Goal: Task Accomplishment & Management: Manage account settings

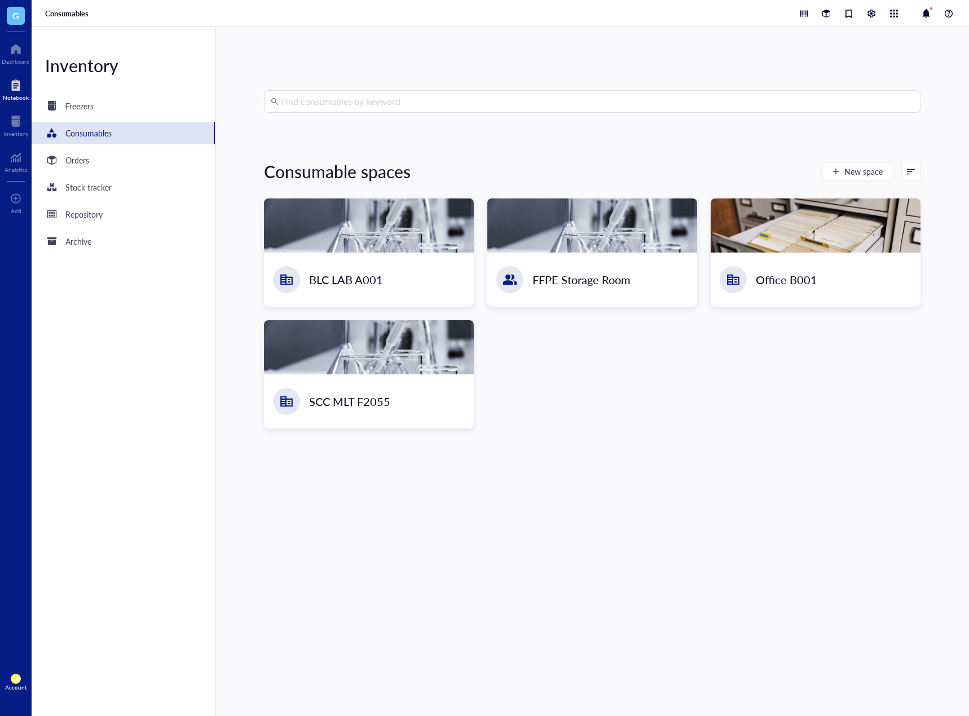
click at [8, 91] on div at bounding box center [16, 85] width 26 height 18
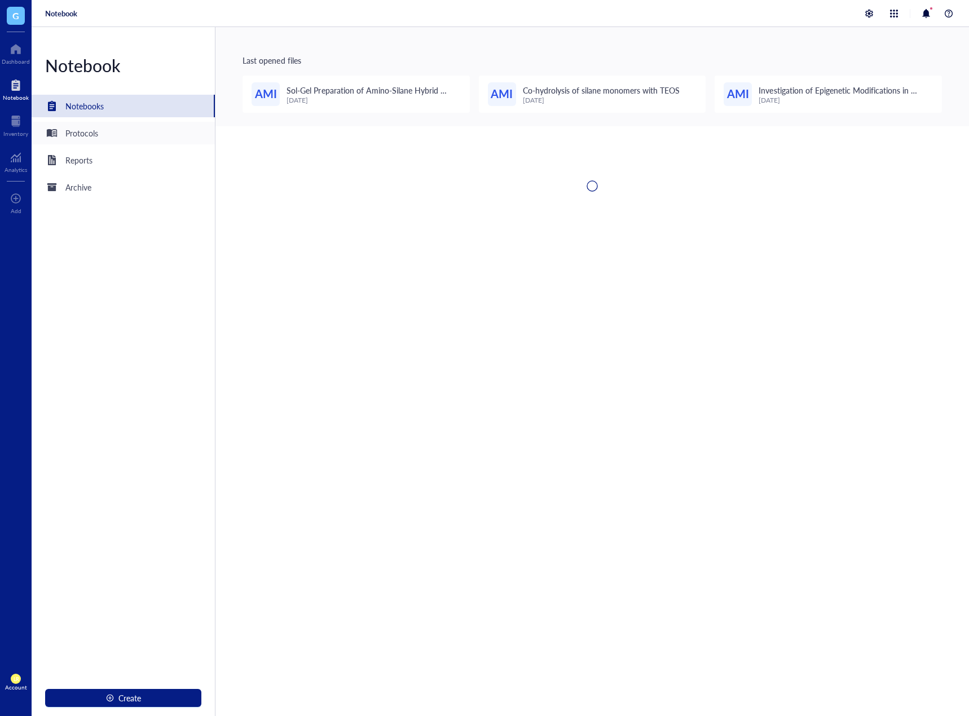
click at [68, 129] on div "Protocols" at bounding box center [81, 133] width 33 height 12
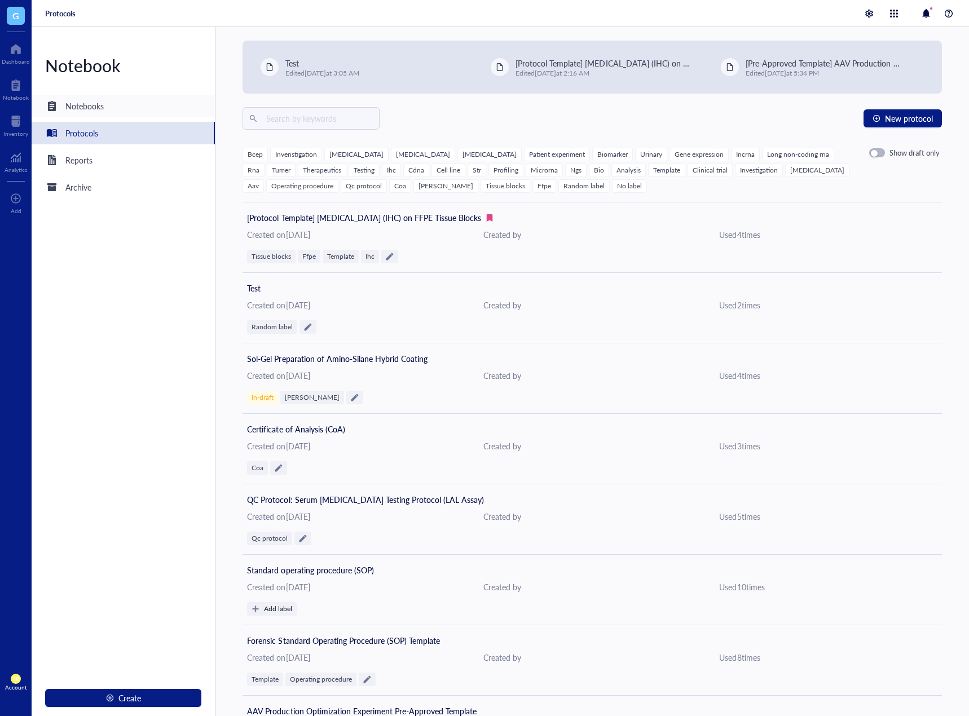
click at [119, 115] on div "Notebooks" at bounding box center [123, 106] width 183 height 23
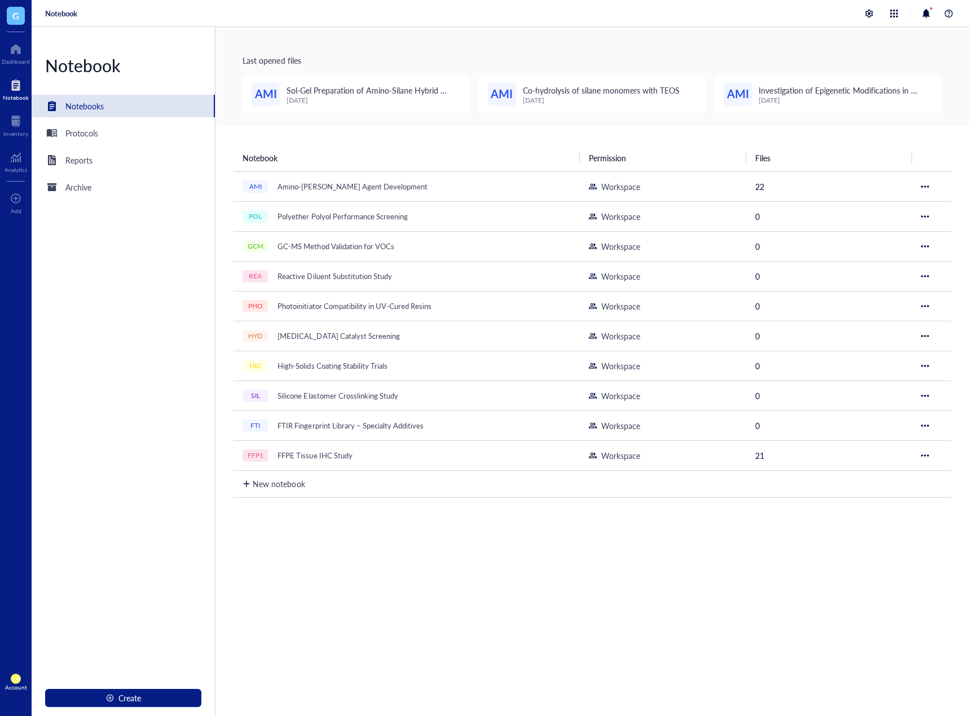
drag, startPoint x: 421, startPoint y: 588, endPoint x: 424, endPoint y: 552, distance: 36.2
click at [421, 589] on div "Notebook Permission Files AMI Amino-Silane Coupling Agent Development Workspace…" at bounding box center [592, 470] width 754 height 689
click at [454, 196] on td "AMI Amino-Silane Coupling Agent Development" at bounding box center [407, 186] width 346 height 30
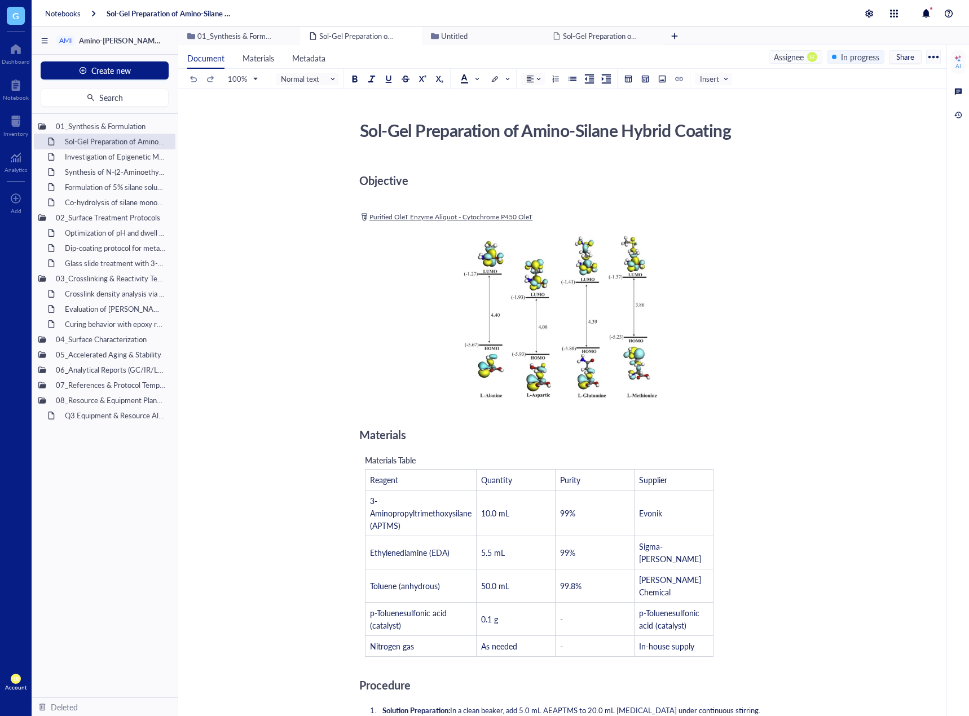
click at [446, 355] on div "Add Caption ﻿ To pick up a draggable item, press the space bar. While dragging,…" at bounding box center [560, 318] width 402 height 187
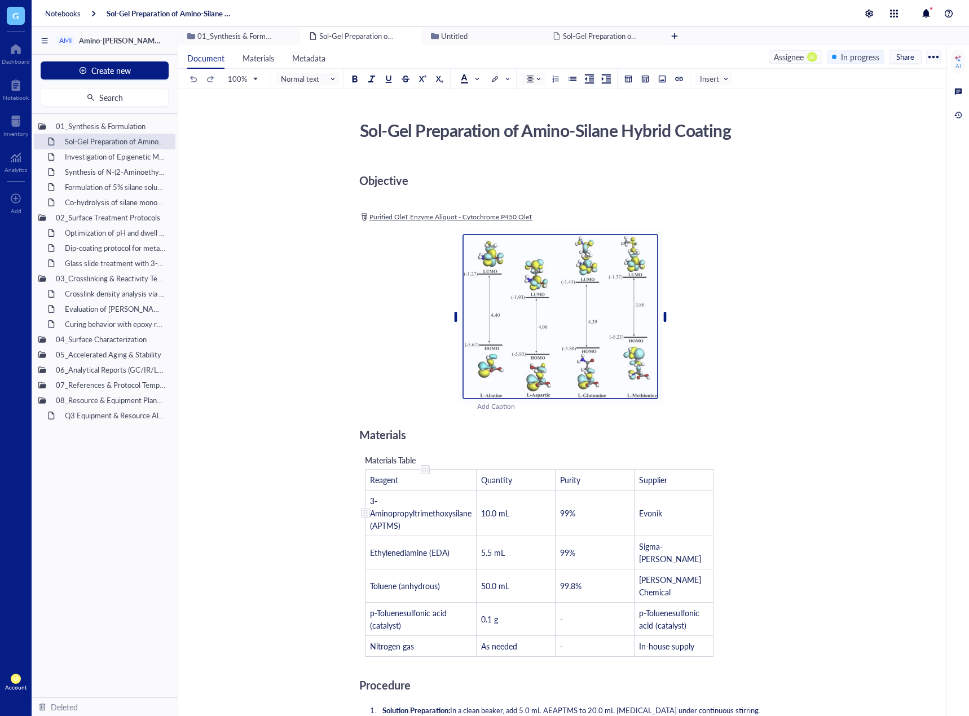
click at [426, 494] on td "3-Aminopropyltrimethoxysilane (APTMS)" at bounding box center [421, 513] width 111 height 46
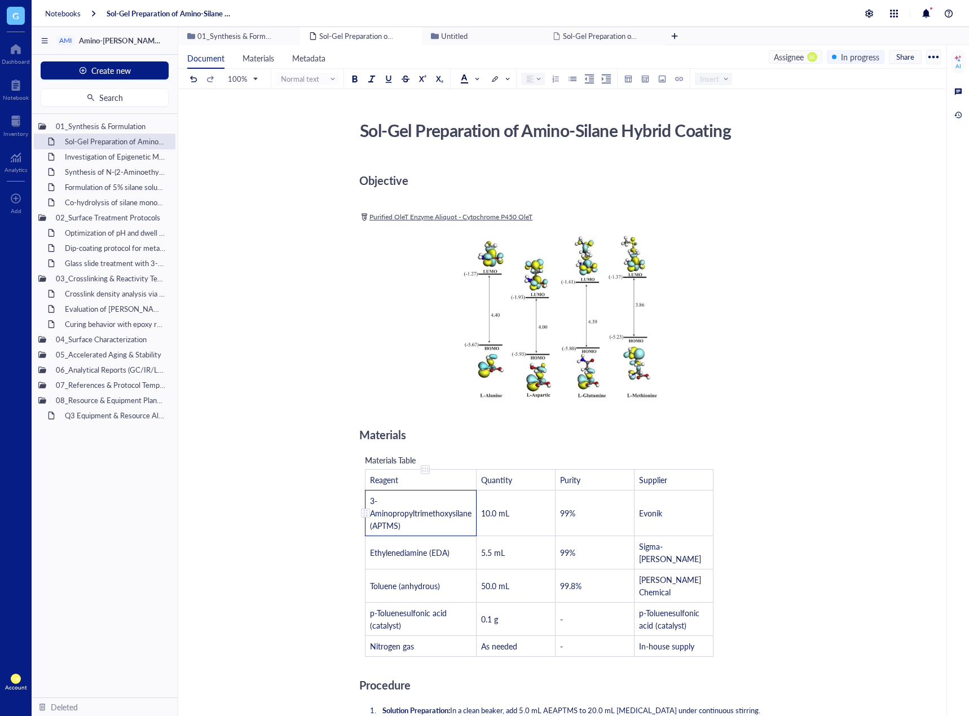
click at [434, 512] on span "3-Aminopropyltrimethoxysilane (APTMS)" at bounding box center [422, 513] width 104 height 36
click at [522, 520] on td "10.0 mL" at bounding box center [516, 513] width 79 height 46
click at [959, 113] on div at bounding box center [958, 115] width 12 height 12
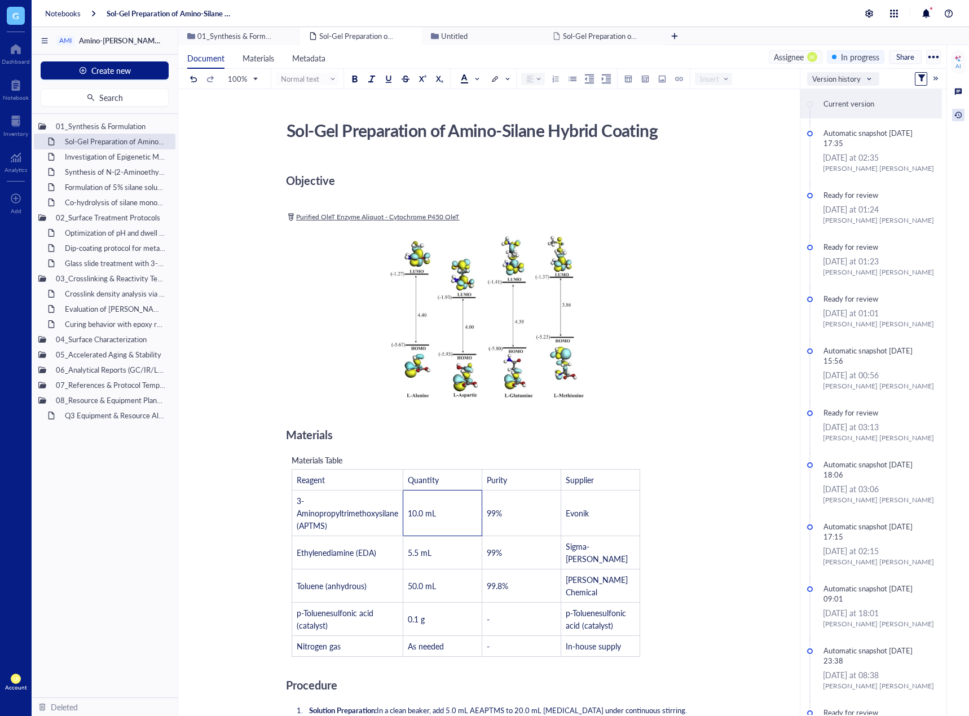
click at [862, 78] on span "Version history" at bounding box center [841, 79] width 59 height 10
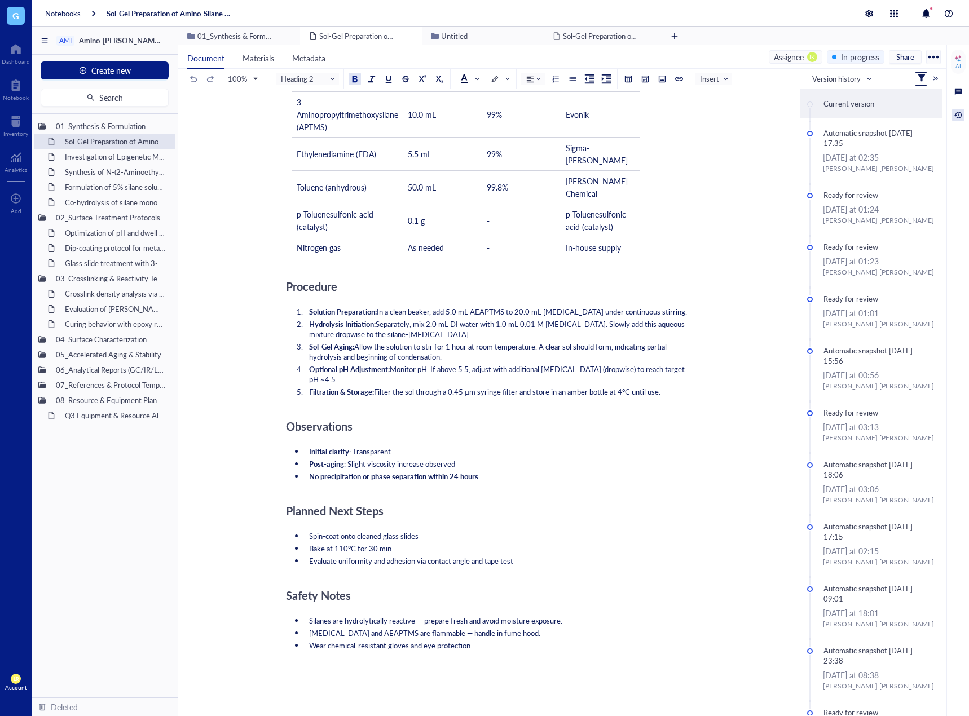
scroll to position [587, 0]
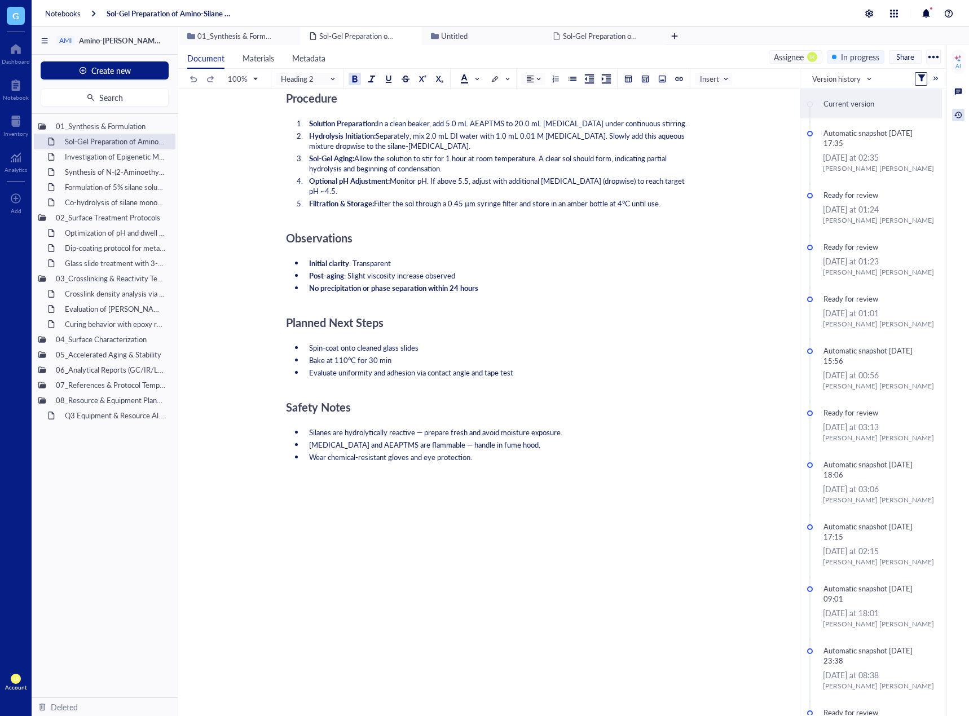
click at [533, 573] on div "Objective ﻿ ﻿ Purified OleT Enzyme Aliquot - Cytochrome P450 OleT ﻿ ﻿ Add Capti…" at bounding box center [487, 166] width 402 height 1191
click at [527, 503] on div at bounding box center [487, 521] width 402 height 41
click at [513, 501] on div at bounding box center [487, 521] width 402 height 41
click at [513, 472] on div "﻿" at bounding box center [487, 477] width 402 height 10
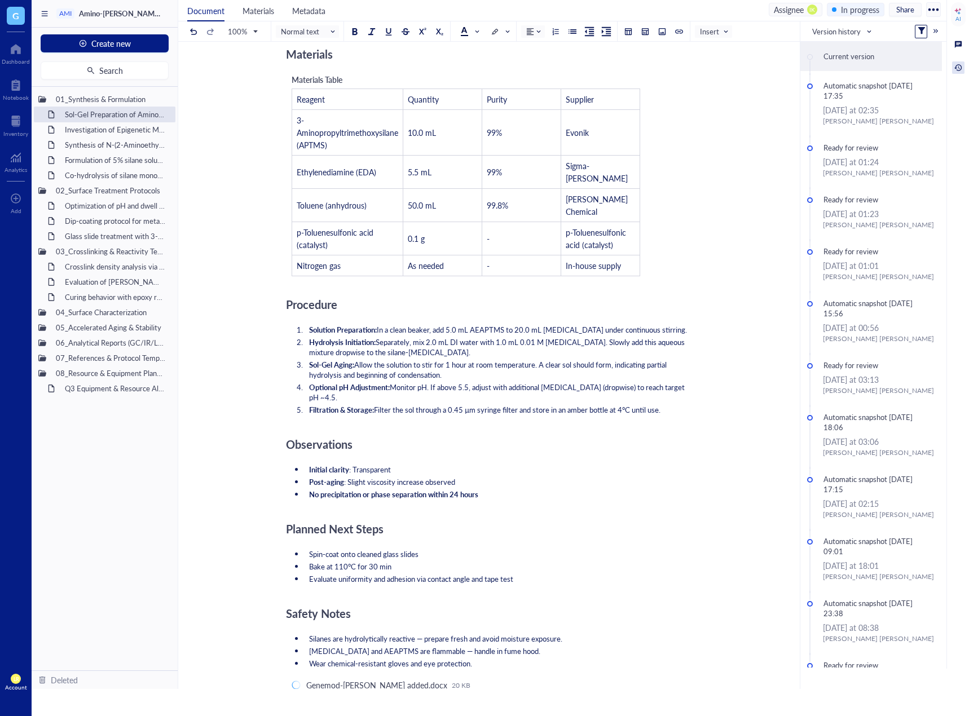
scroll to position [513, 0]
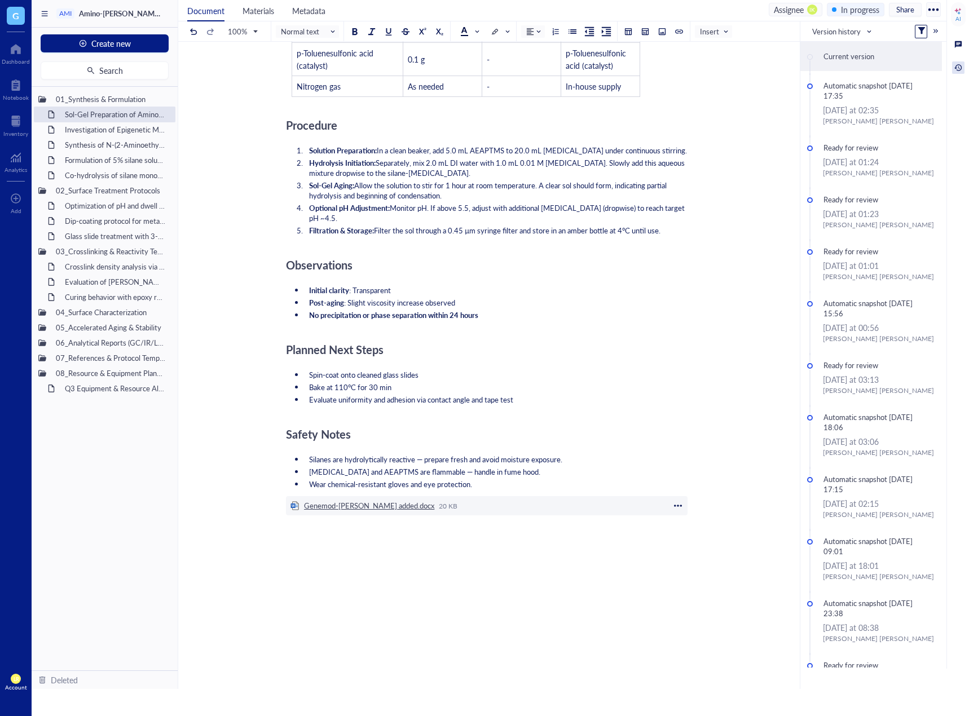
click at [341, 501] on div "Genemod-Emerson_Blog_hyperlink added.docx" at bounding box center [369, 506] width 130 height 10
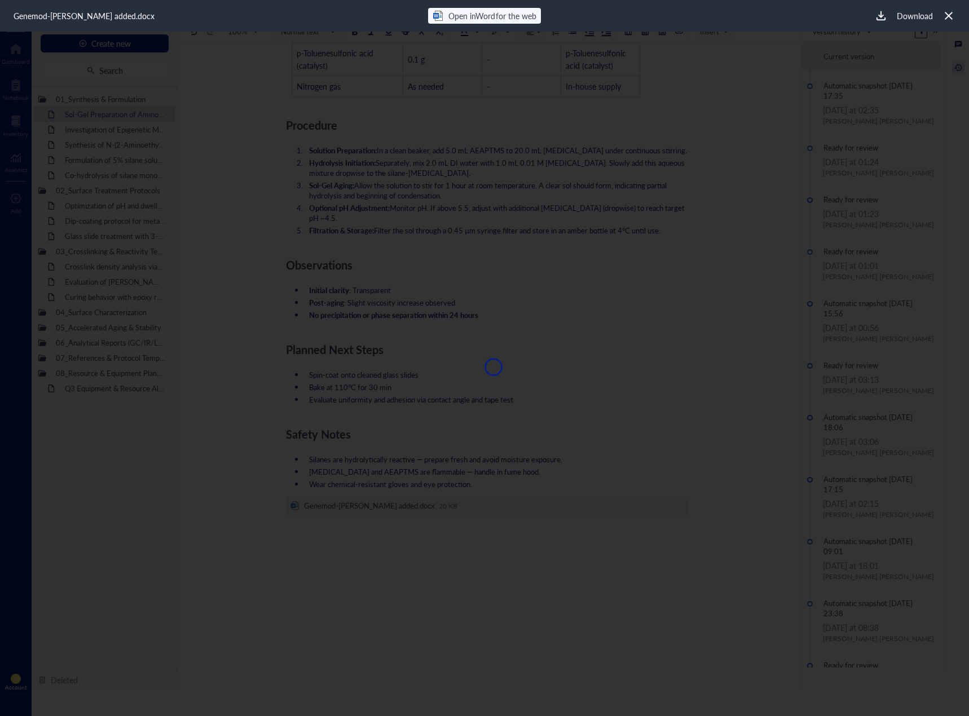
click at [524, 15] on span "Open in Word for the web" at bounding box center [491, 15] width 87 height 11
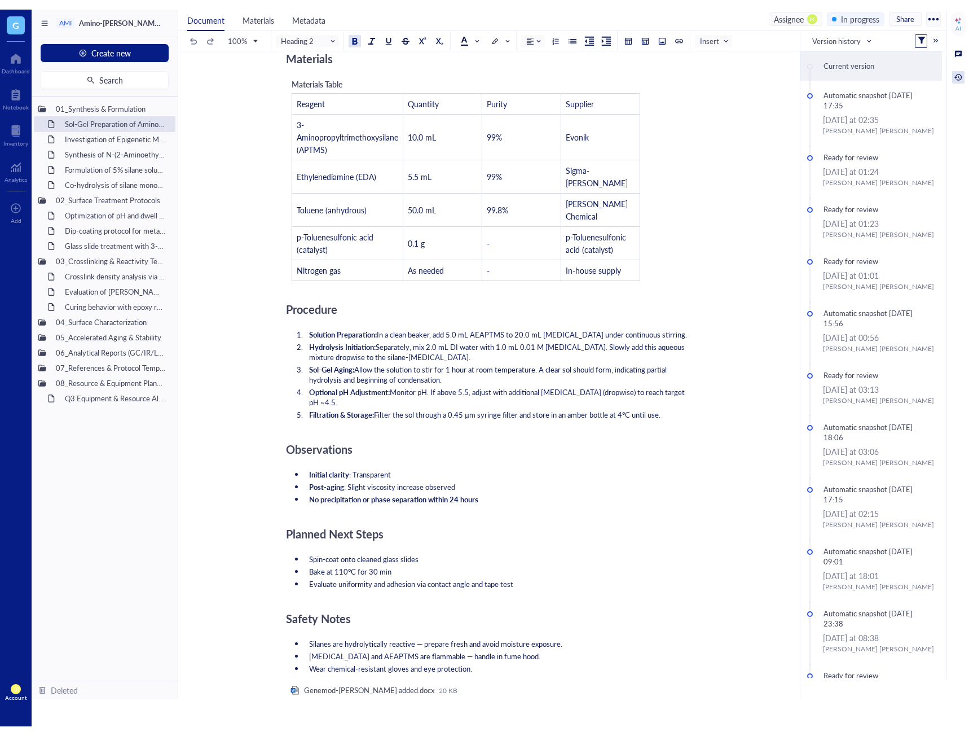
scroll to position [564, 0]
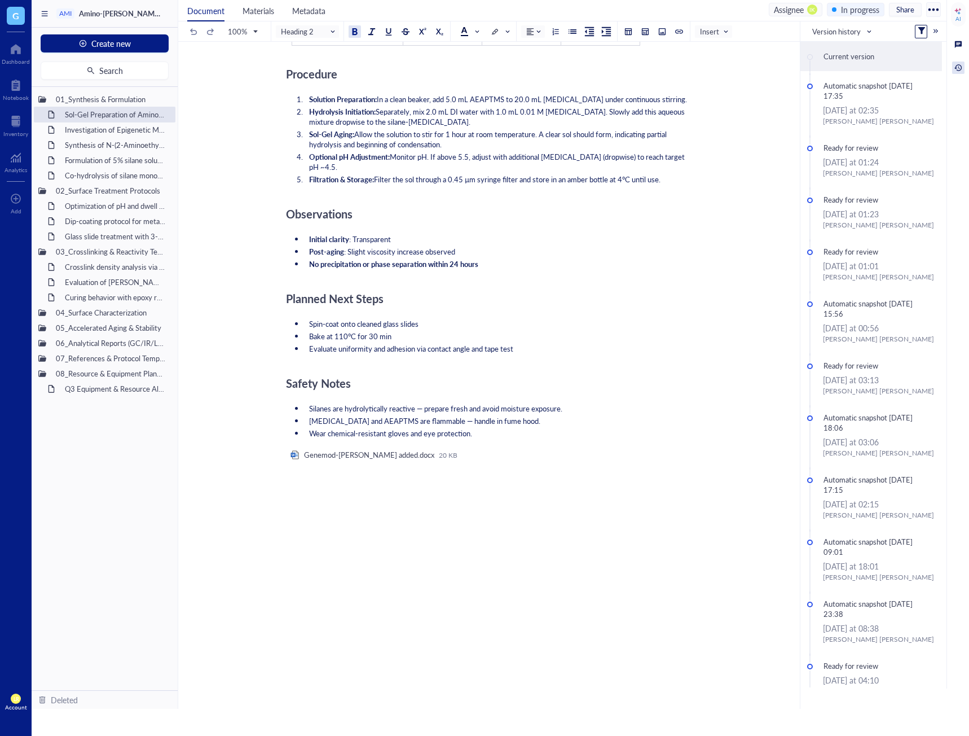
click at [561, 633] on div "Objective ﻿ ﻿ Purified OleT Enzyme Aliquot - Cytochrome P450 OleT ﻿ ﻿ Add Capti…" at bounding box center [487, 151] width 402 height 1210
click at [400, 450] on div "Genemod-Emerson_Blog_hyperlink added.docx" at bounding box center [369, 455] width 130 height 10
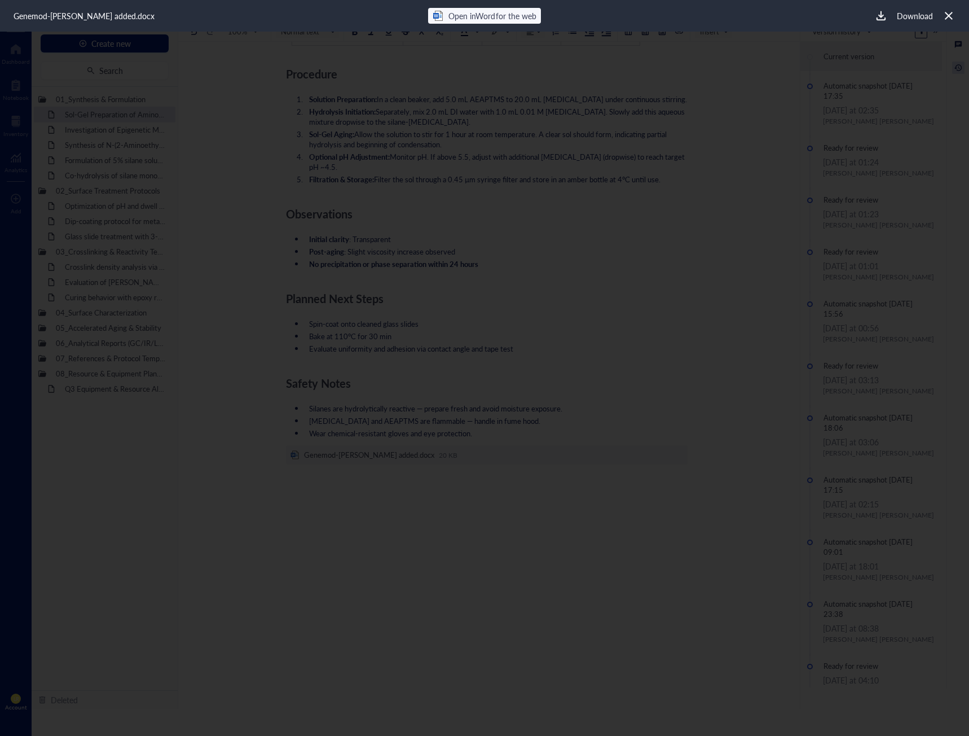
click at [491, 12] on span "Open in Word for the web" at bounding box center [491, 15] width 87 height 11
click at [950, 8] on div at bounding box center [948, 15] width 16 height 16
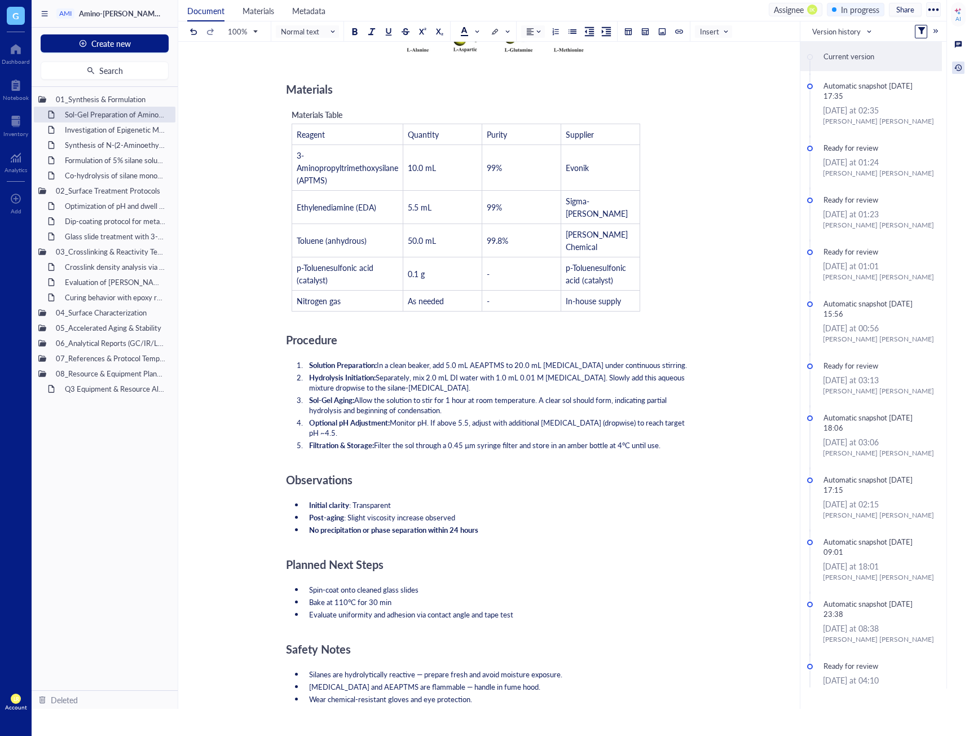
scroll to position [527, 0]
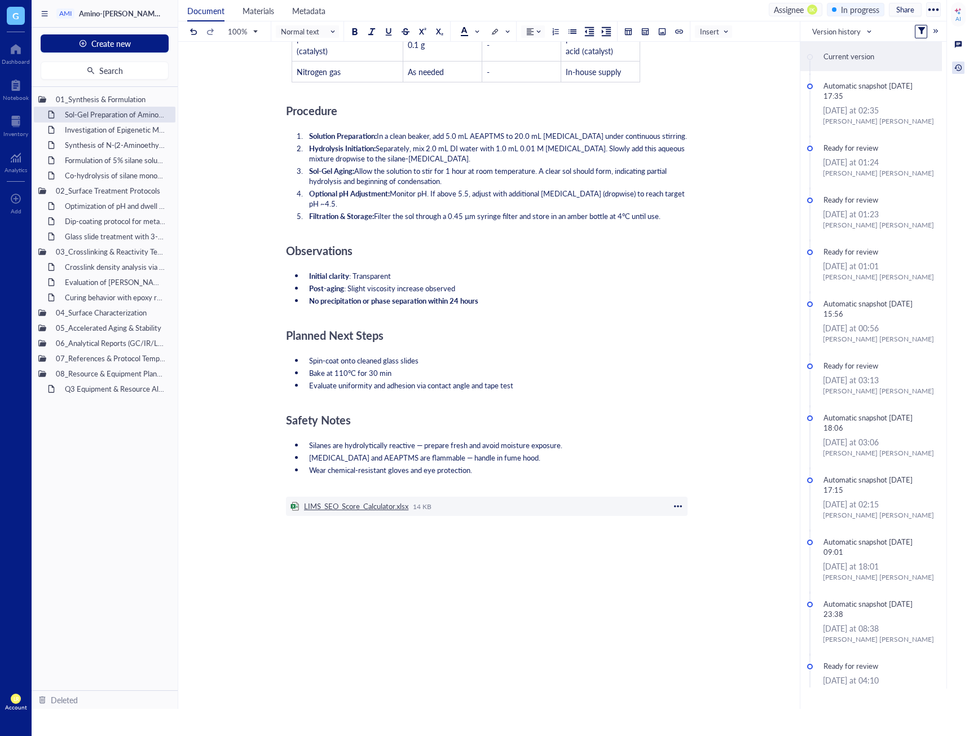
click at [354, 501] on div "LIMS_SEO_Score_Calculator.xlsx" at bounding box center [356, 506] width 104 height 10
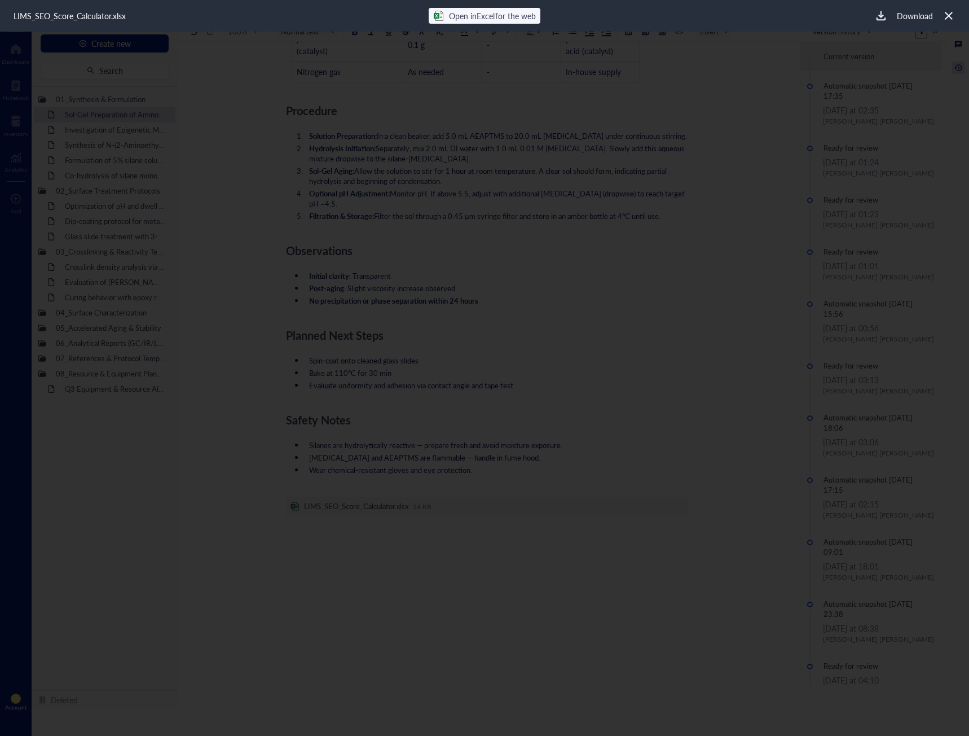
click at [476, 15] on span "Open in Excel for the web" at bounding box center [492, 15] width 86 height 11
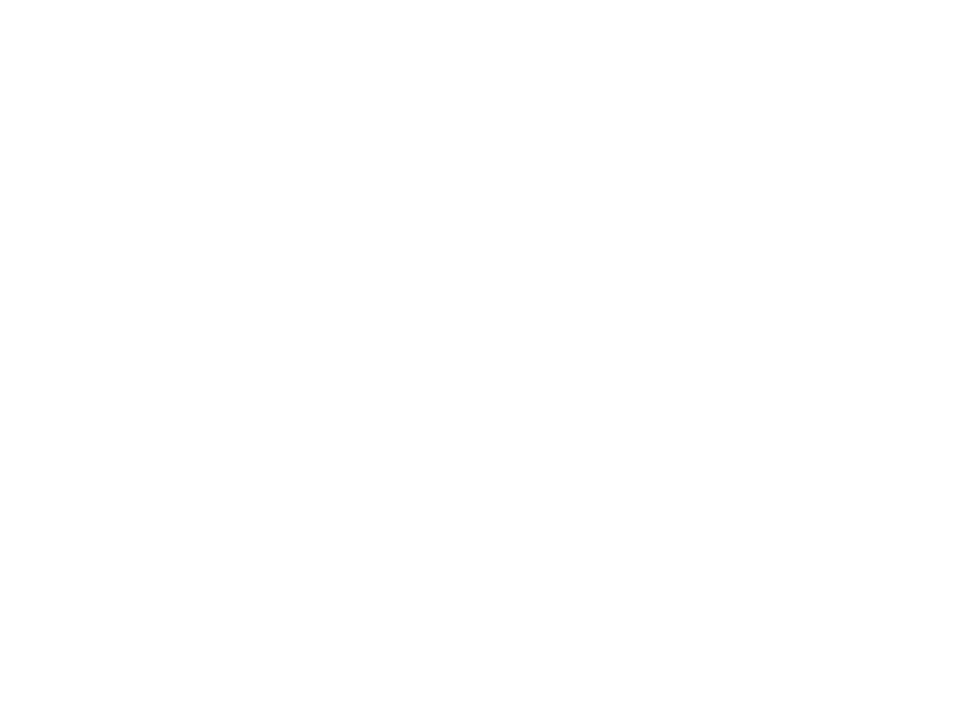
click at [542, 100] on div at bounding box center [484, 358] width 969 height 716
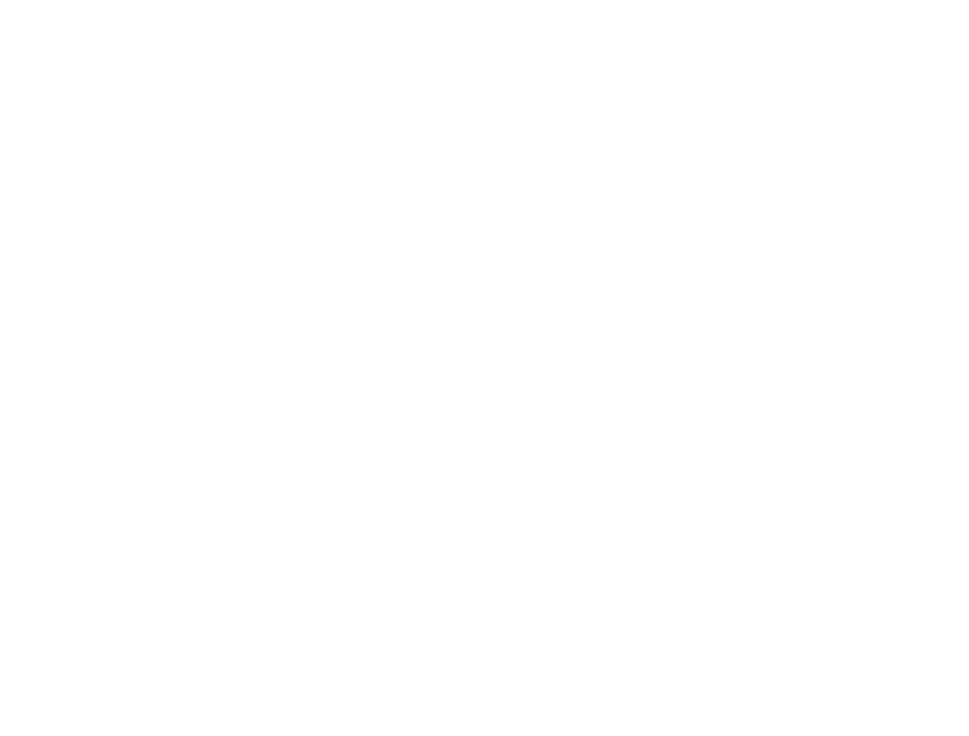
click at [17, 378] on div at bounding box center [484, 368] width 969 height 736
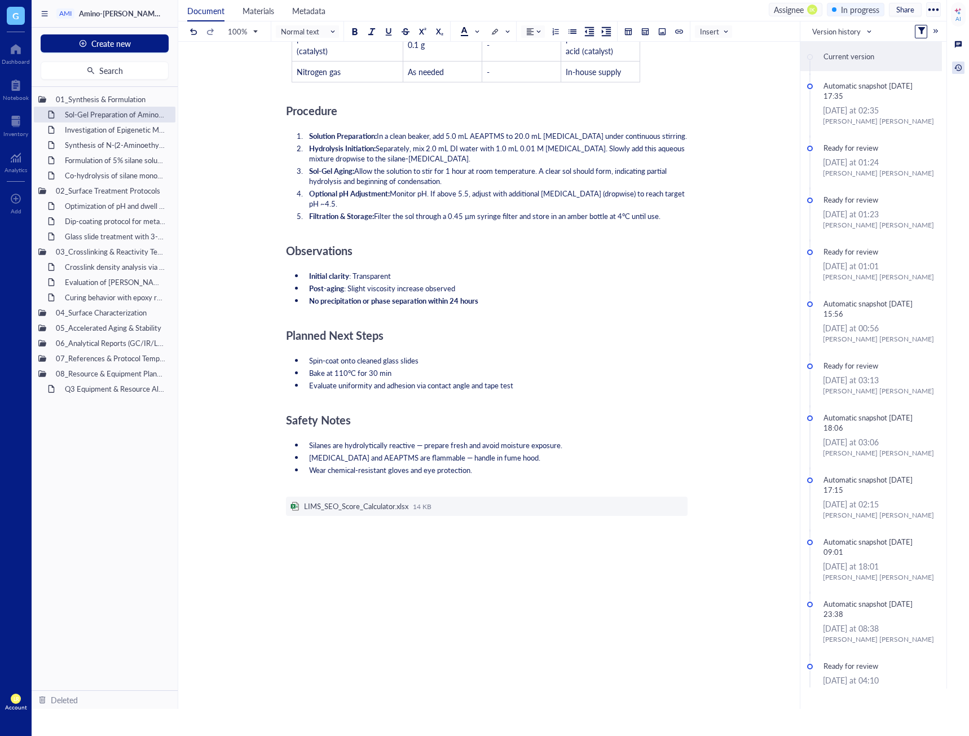
click at [372, 547] on div "﻿" at bounding box center [487, 552] width 402 height 10
click at [493, 562] on div at bounding box center [487, 582] width 402 height 41
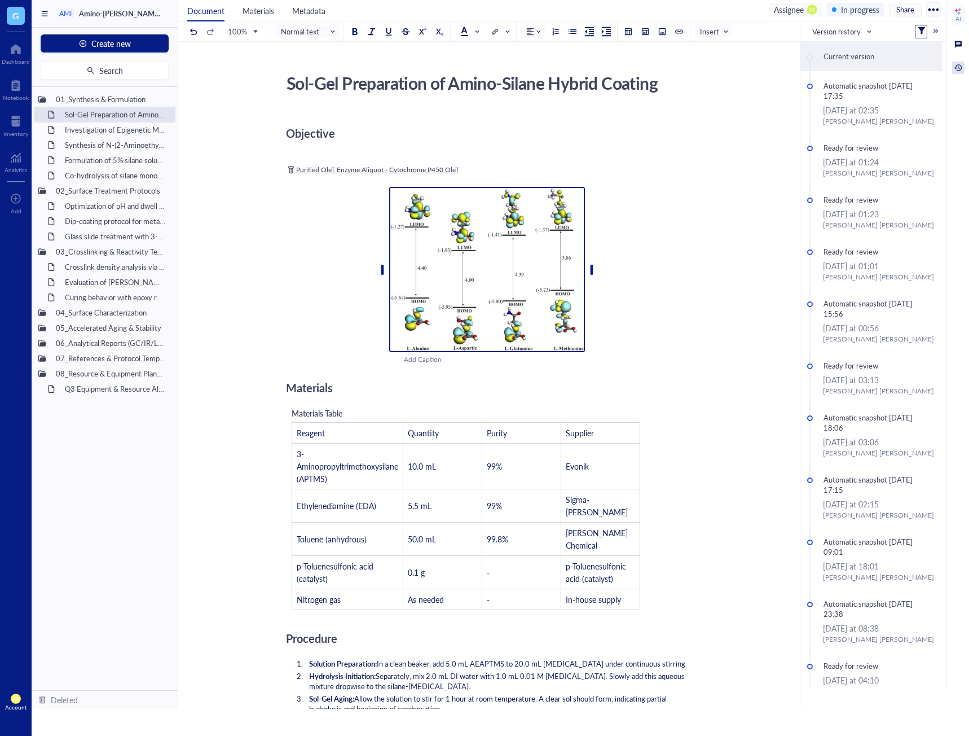
click at [468, 263] on img at bounding box center [487, 269] width 196 height 165
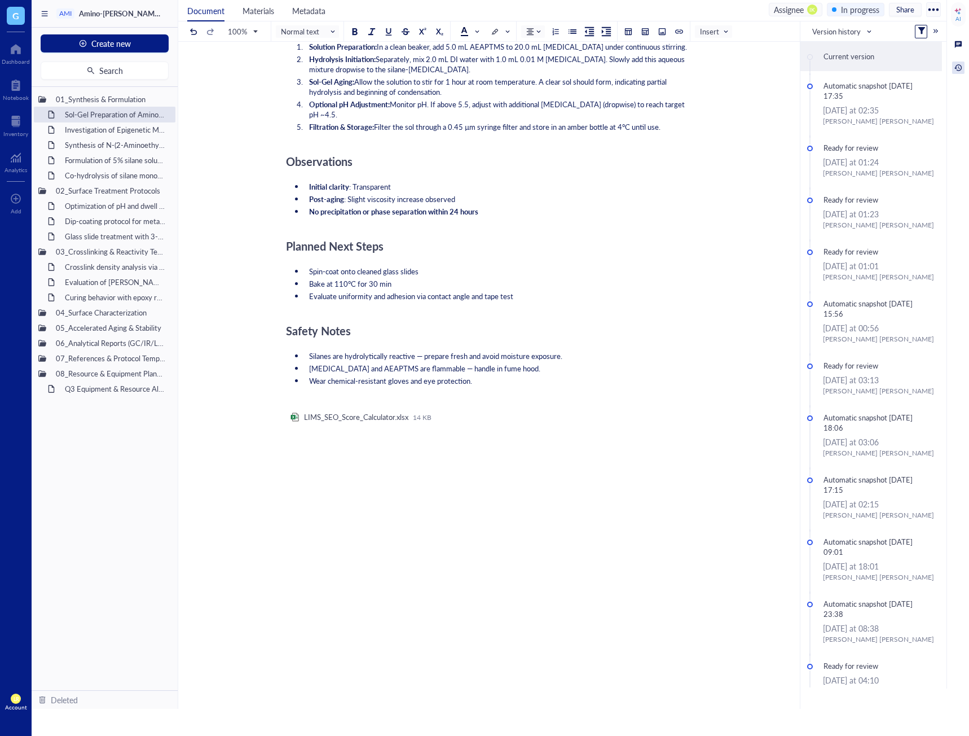
click at [545, 473] on div at bounding box center [487, 493] width 402 height 41
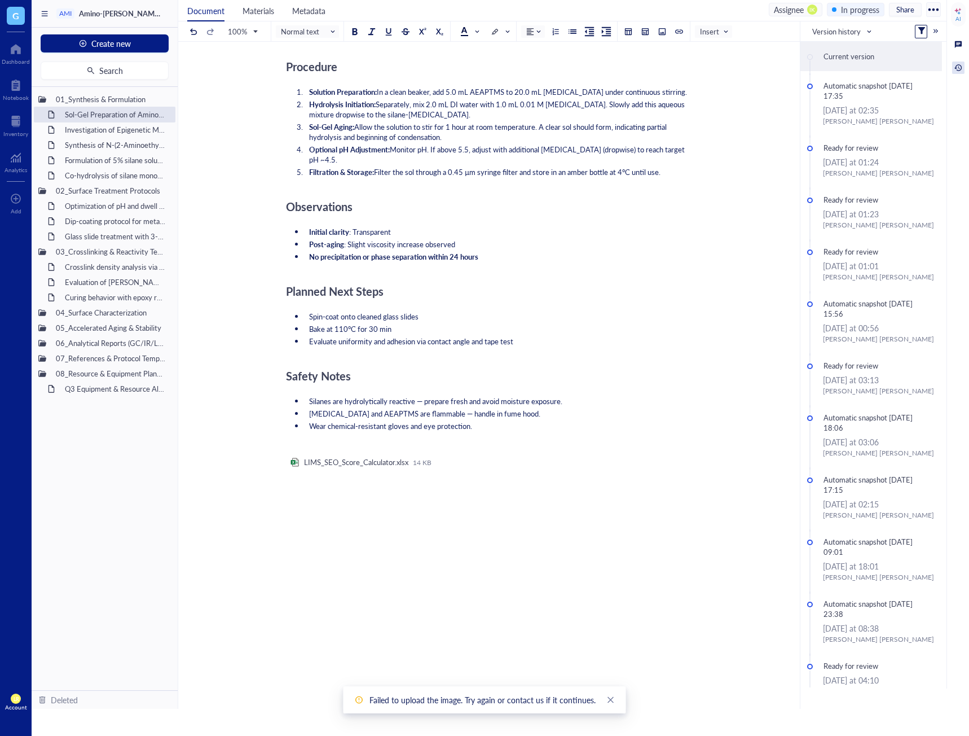
scroll to position [738, 0]
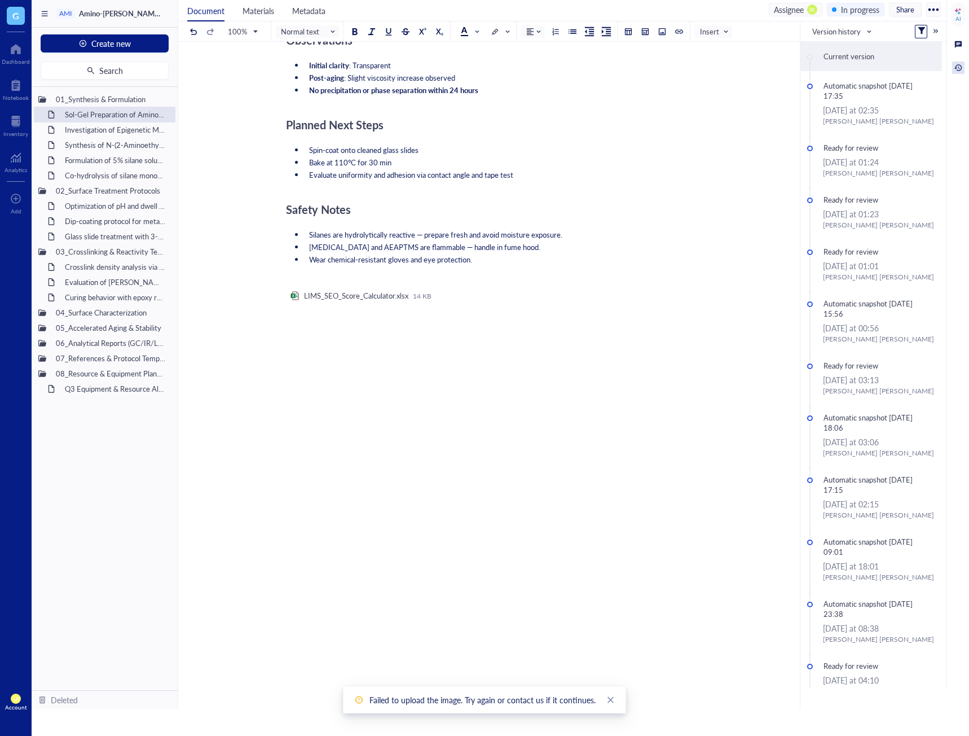
click at [393, 468] on div at bounding box center [487, 486] width 402 height 51
click at [608, 701] on icon "close" at bounding box center [611, 700] width 6 height 6
click at [387, 421] on div "Objective ﻿ ﻿ Purified OleT Enzyme Aliquot - Cytochrome P450 OleT ﻿ ﻿ Add Capti…" at bounding box center [487, 52] width 402 height 1359
click at [380, 447] on div "﻿ Type ‘/’ for commands" at bounding box center [487, 452] width 402 height 10
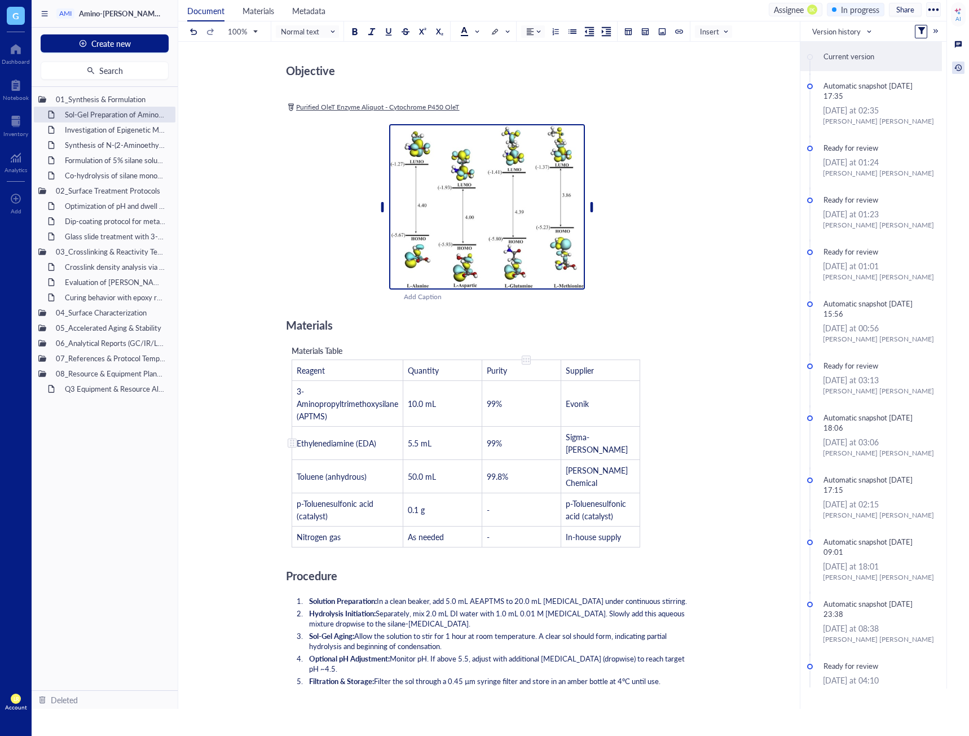
scroll to position [30, 0]
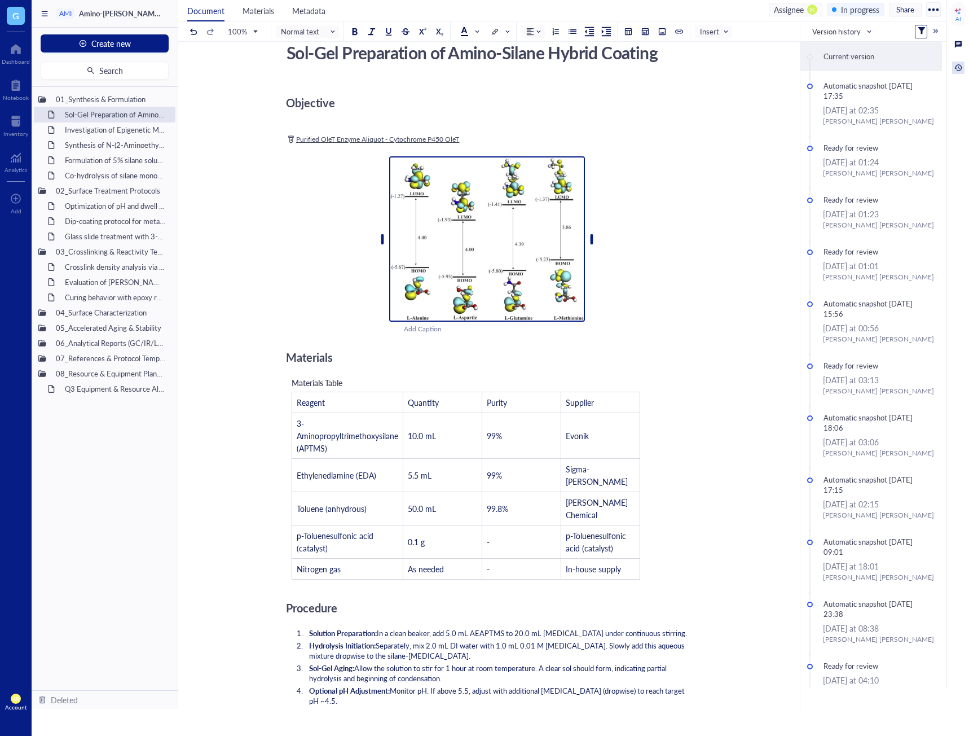
click at [507, 225] on img at bounding box center [487, 238] width 196 height 165
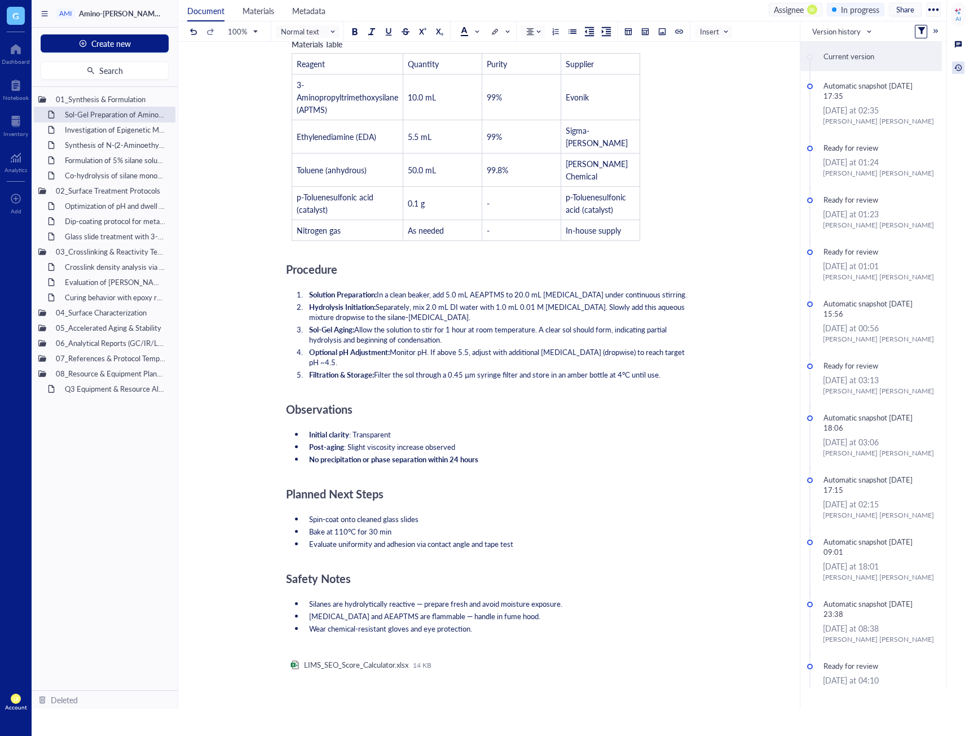
scroll to position [651, 0]
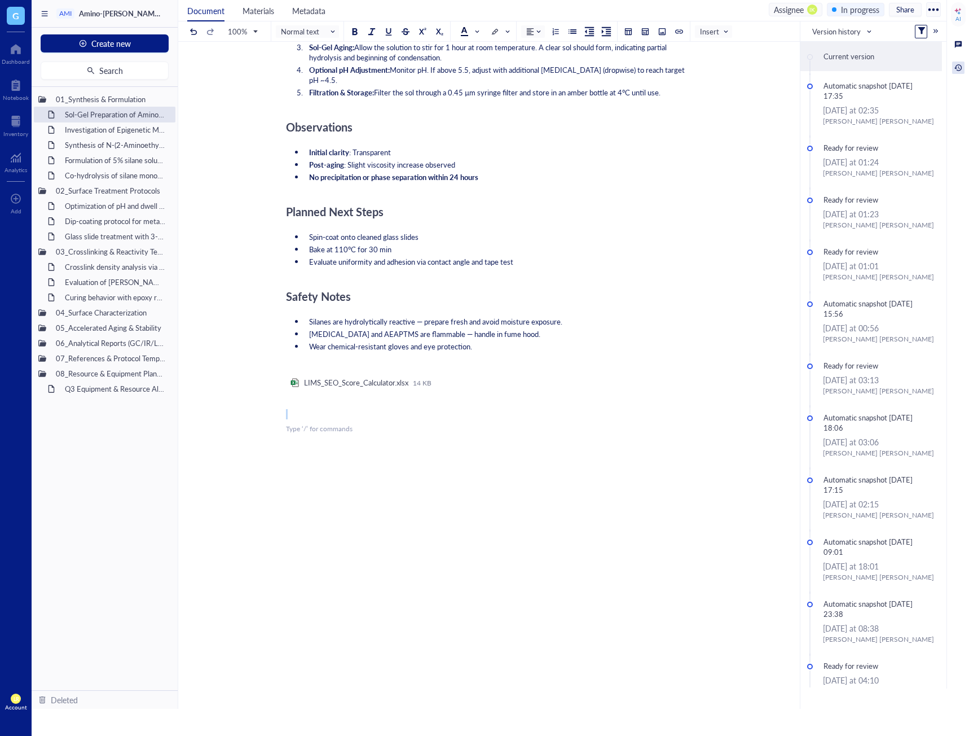
drag, startPoint x: 404, startPoint y: 400, endPoint x: 407, endPoint y: 394, distance: 6.6
click at [407, 394] on div "Objective ﻿ ﻿ Purified OleT Enzyme Aliquot - Cytochrome P450 OleT ﻿ ﻿ Add Capti…" at bounding box center [487, 97] width 402 height 1274
click at [406, 409] on div "﻿" at bounding box center [487, 414] width 402 height 10
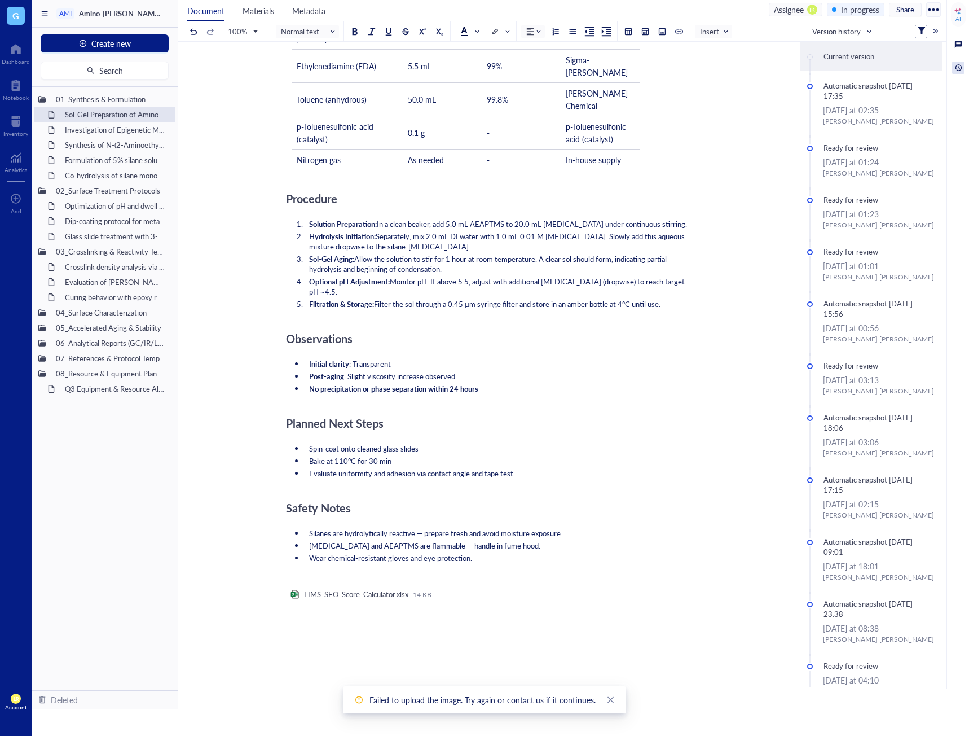
scroll to position [558, 0]
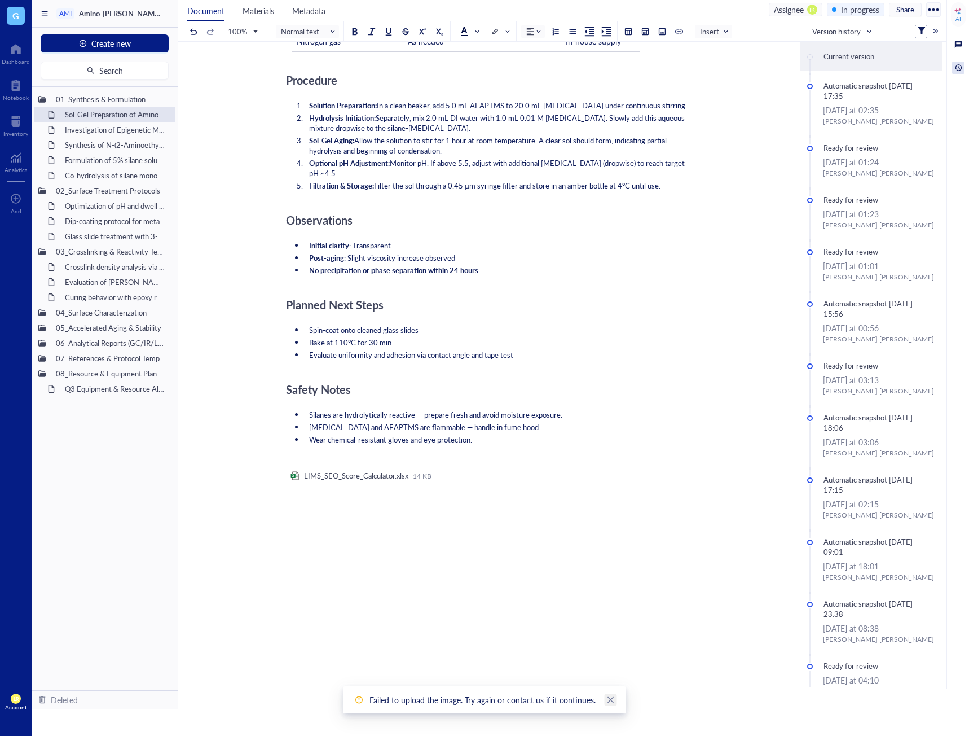
click at [605, 693] on link "Close" at bounding box center [611, 699] width 12 height 12
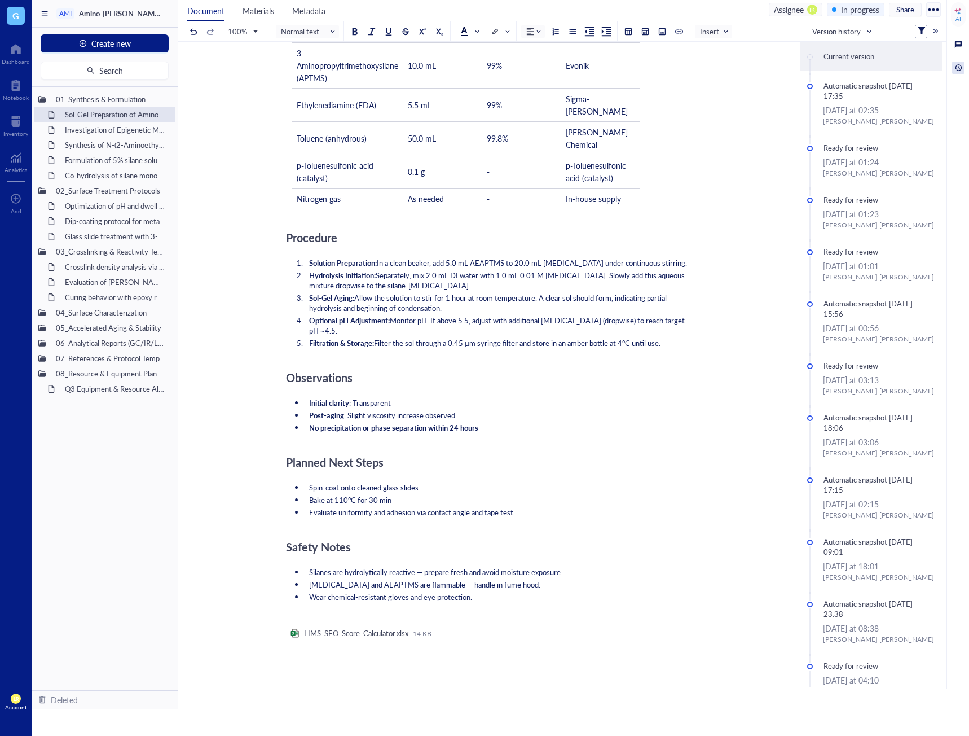
scroll to position [614, 0]
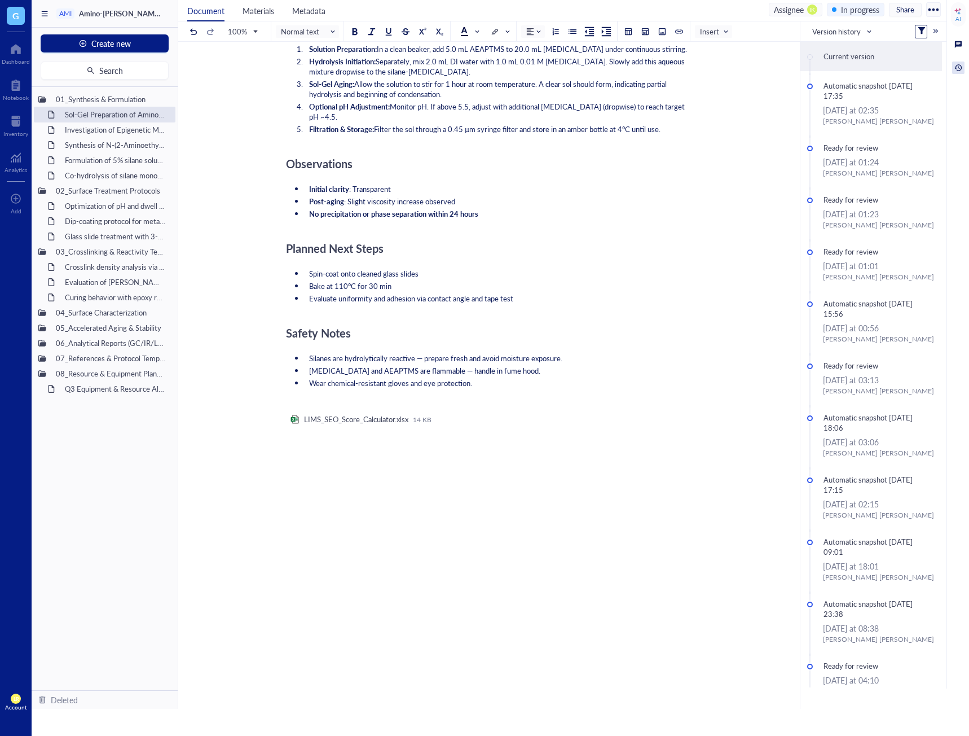
click at [433, 545] on div at bounding box center [487, 560] width 402 height 30
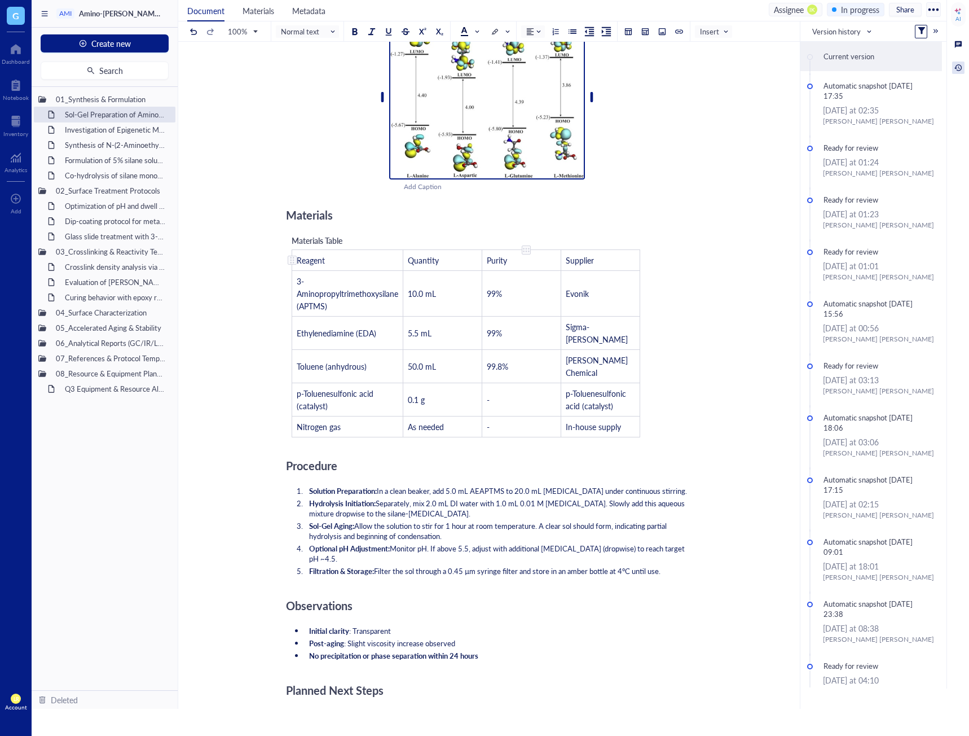
scroll to position [70, 0]
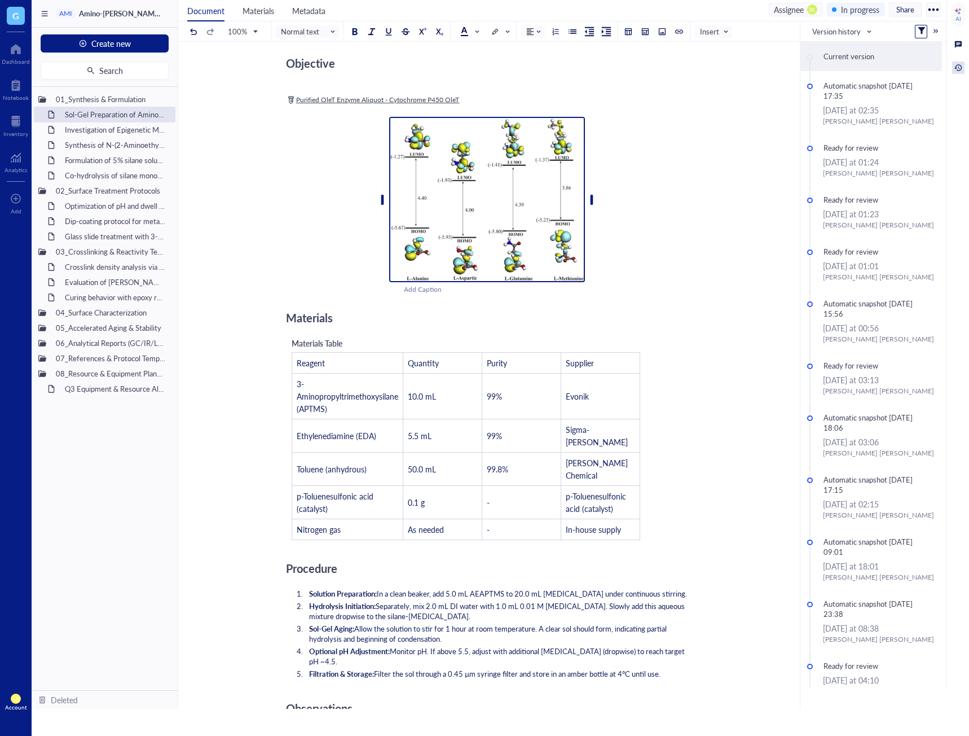
click at [490, 154] on img at bounding box center [487, 199] width 196 height 165
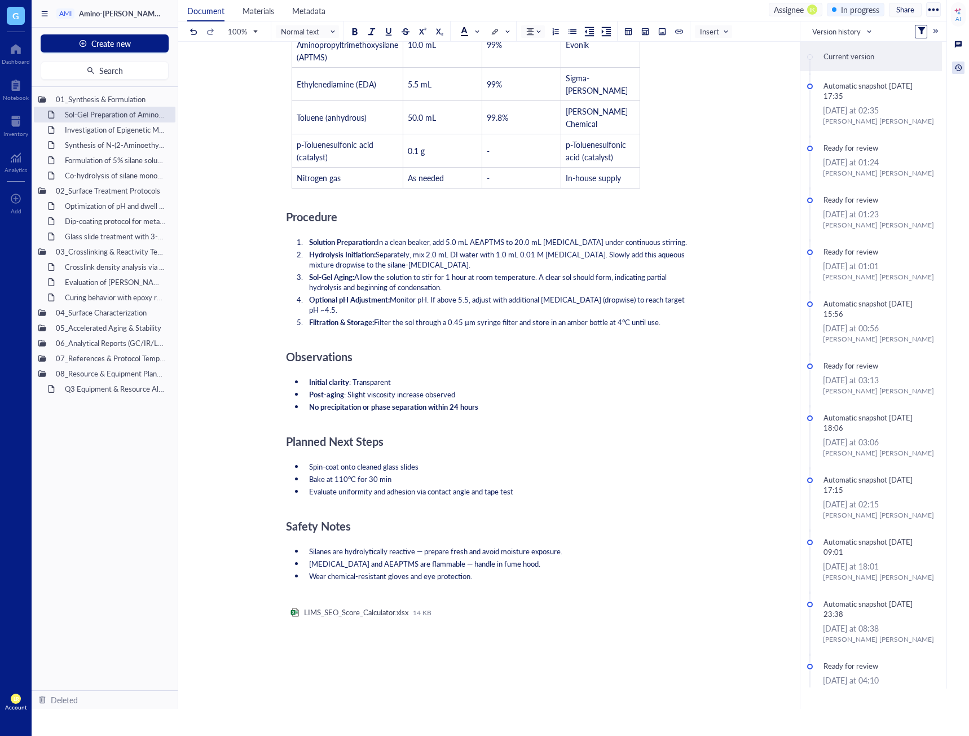
scroll to position [721, 0]
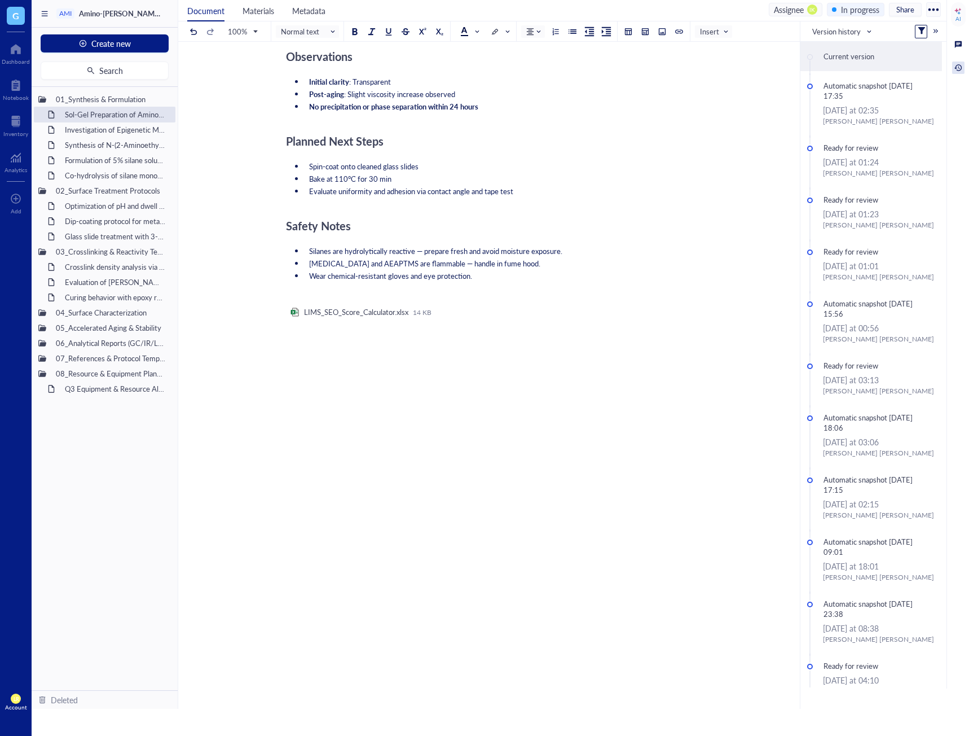
click at [385, 373] on div "﻿" at bounding box center [487, 378] width 402 height 10
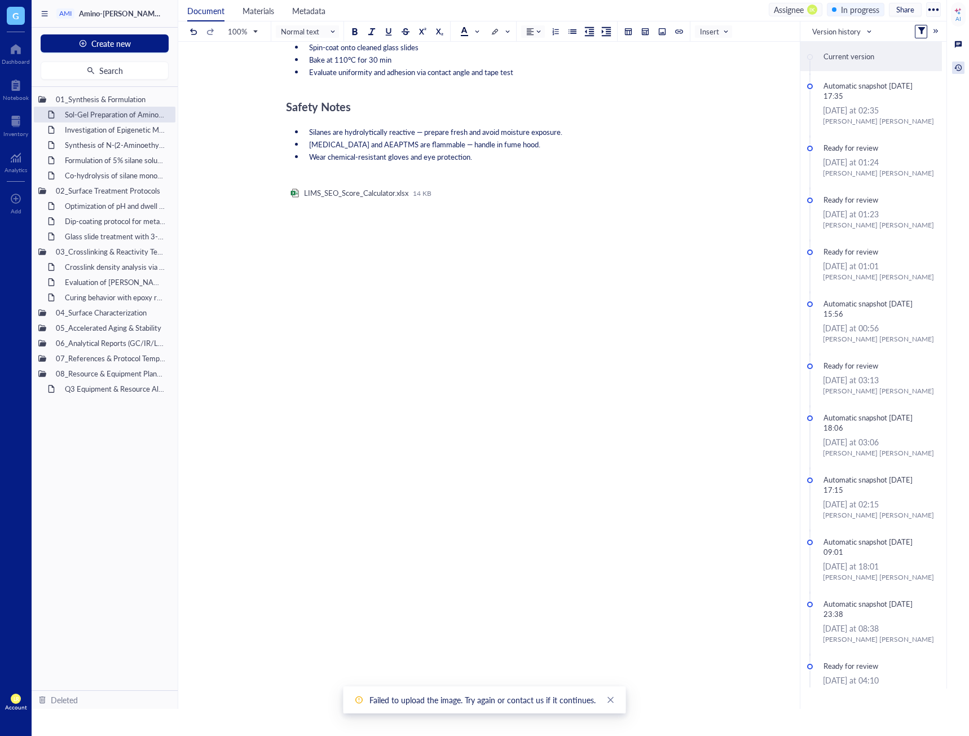
scroll to position [843, 0]
click at [613, 695] on link "Close" at bounding box center [611, 699] width 12 height 12
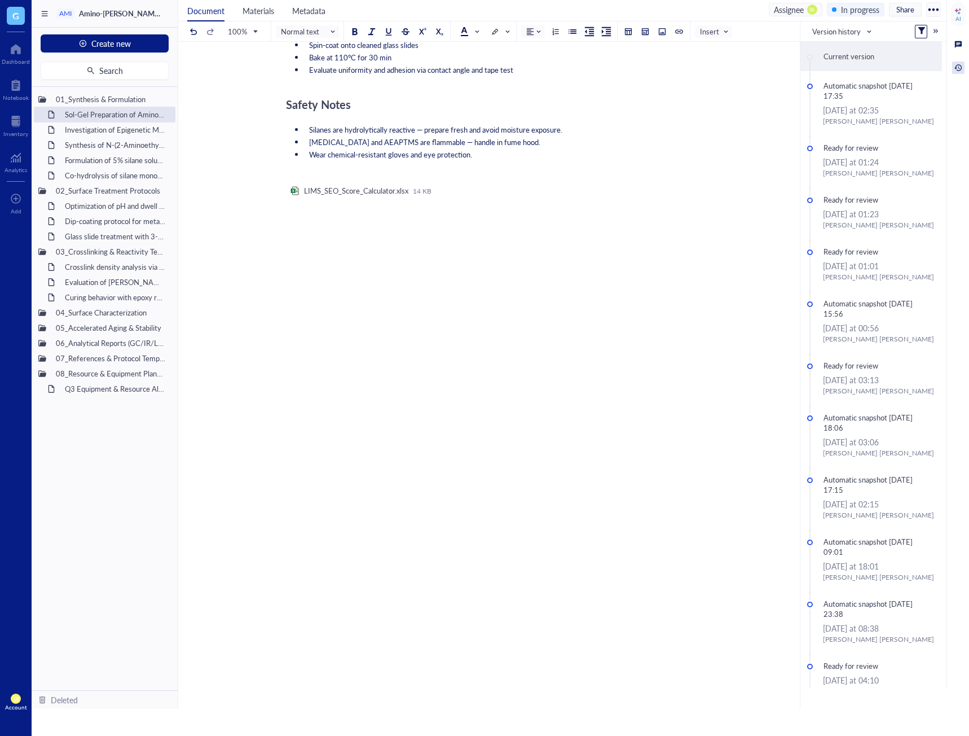
click at [399, 437] on div at bounding box center [487, 447] width 402 height 20
click at [367, 387] on div at bounding box center [487, 402] width 402 height 30
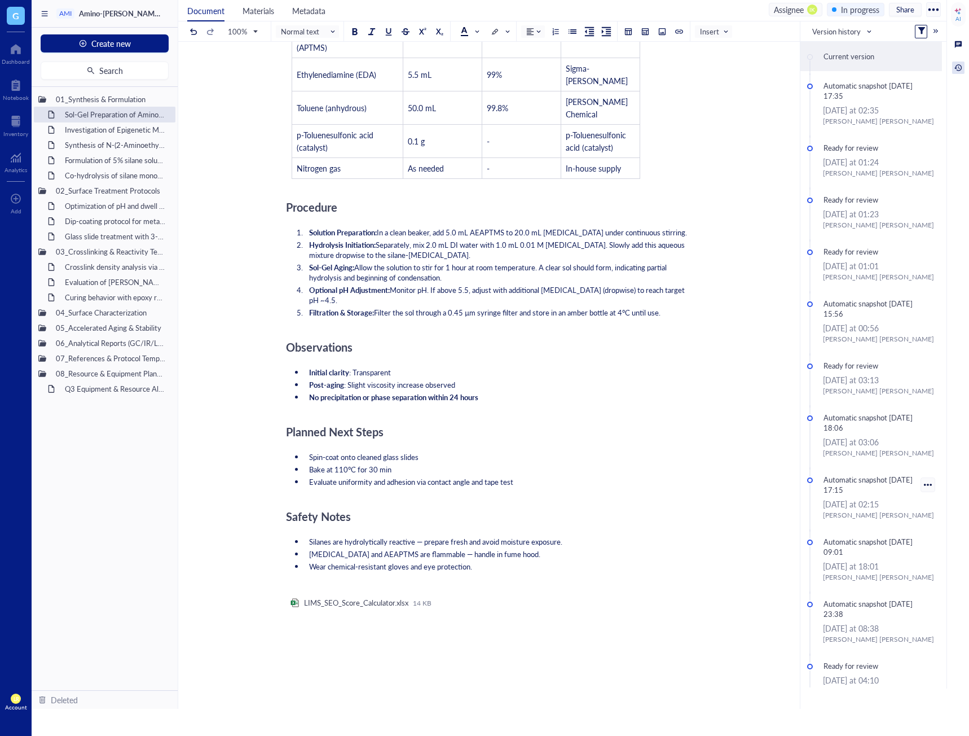
scroll to position [713, 0]
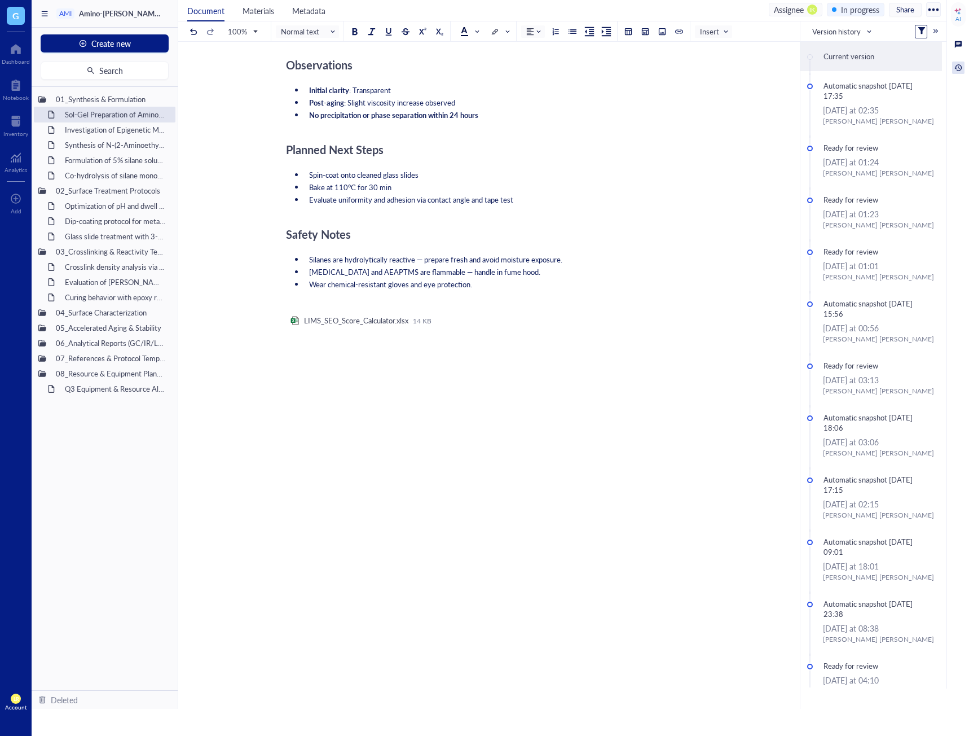
drag, startPoint x: 367, startPoint y: 437, endPoint x: 372, endPoint y: 455, distance: 19.5
click at [367, 454] on div "Add Caption" at bounding box center [502, 459] width 402 height 11
click at [389, 482] on div at bounding box center [487, 497] width 402 height 30
click at [361, 467] on div "﻿" at bounding box center [487, 472] width 402 height 10
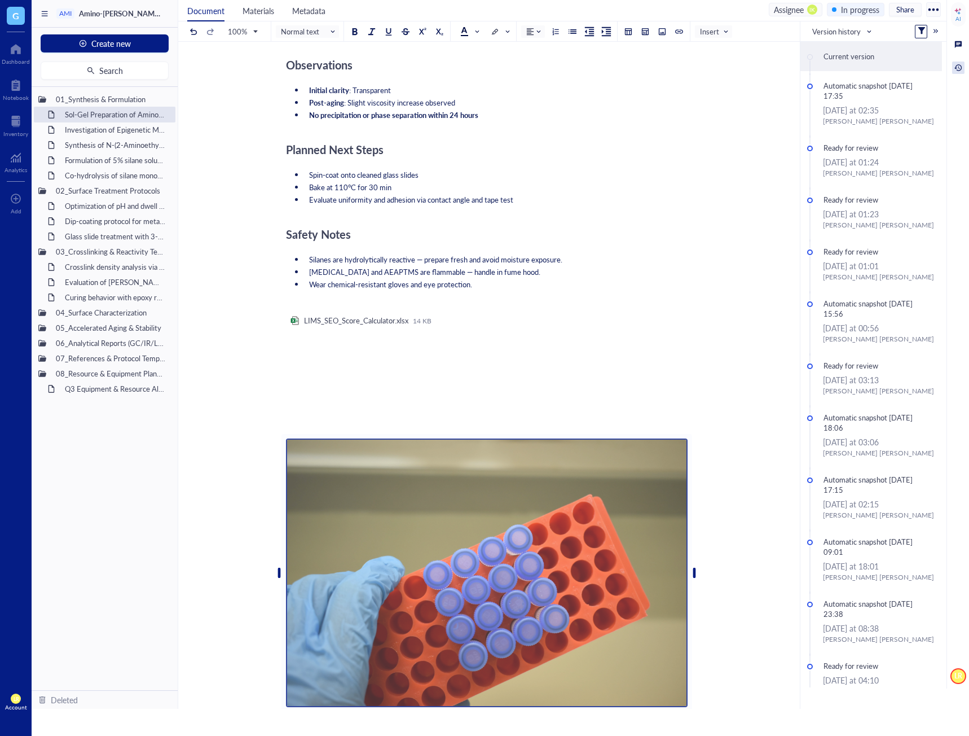
click at [697, 665] on div "Sol-Gel Preparation of Amino-Silane Hybrid Coating Sol-Gel Preparation of Amino…" at bounding box center [486, 211] width 617 height 1711
click at [728, 679] on div "Sol-Gel Preparation of Amino-Silane Hybrid Coating Sol-Gel Preparation of Amino…" at bounding box center [486, 211] width 617 height 1711
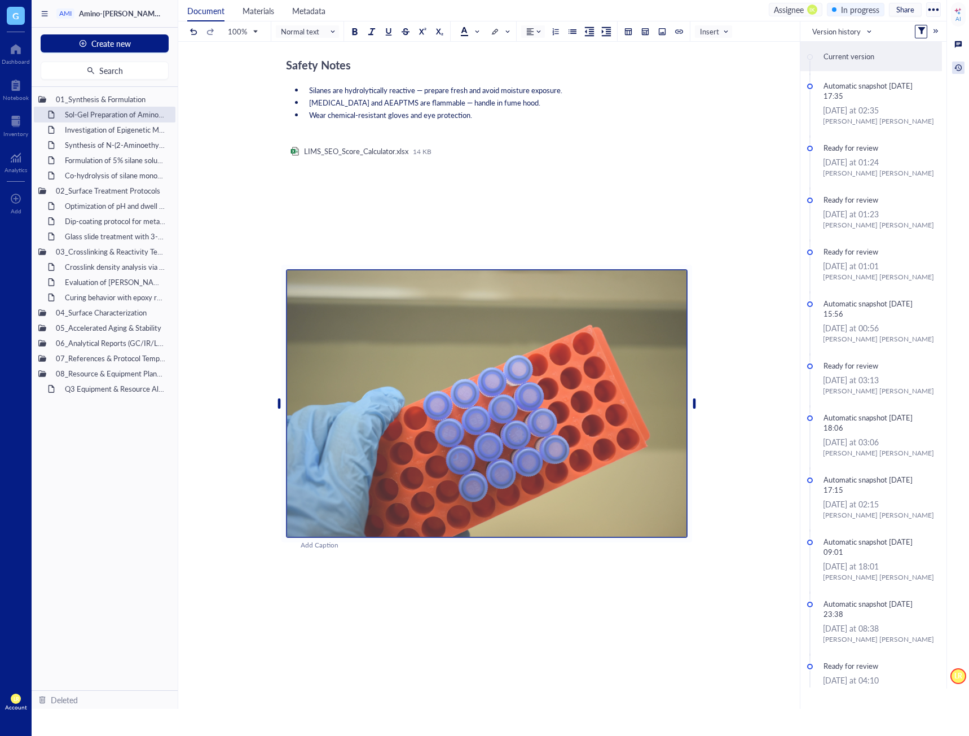
click at [488, 628] on div at bounding box center [487, 652] width 402 height 51
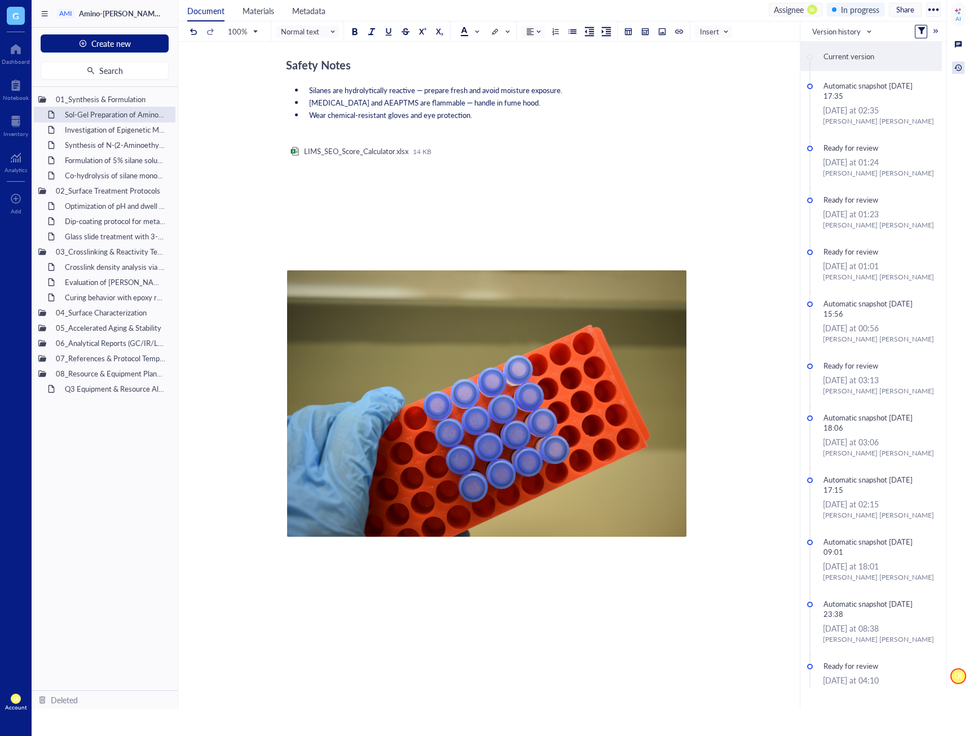
click at [436, 588] on div "﻿" at bounding box center [487, 593] width 402 height 10
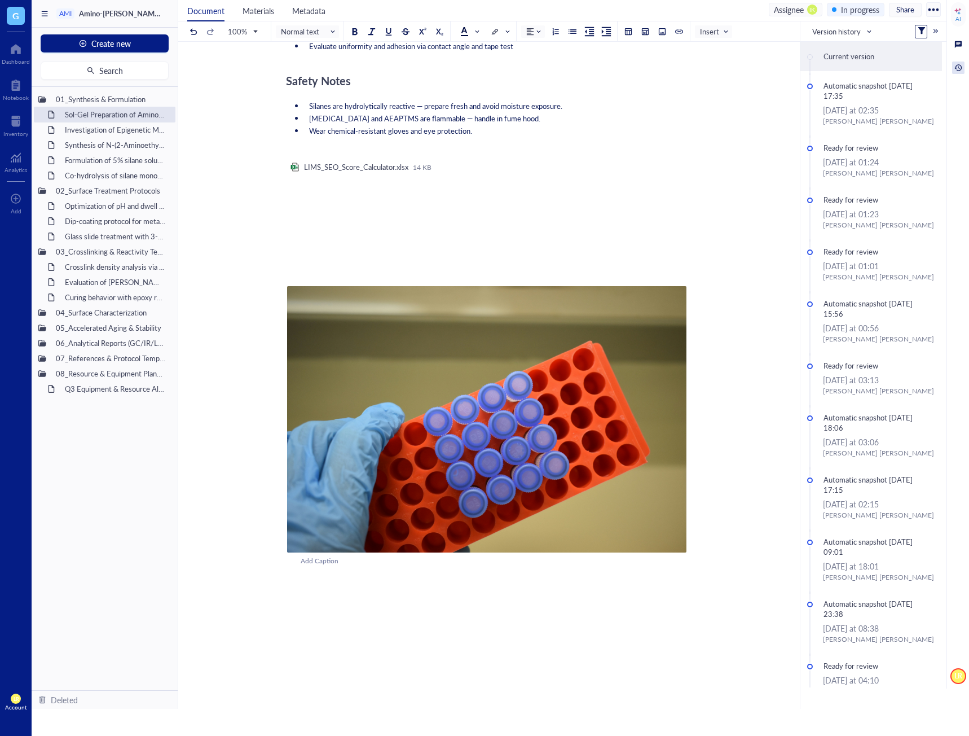
scroll to position [970, 0]
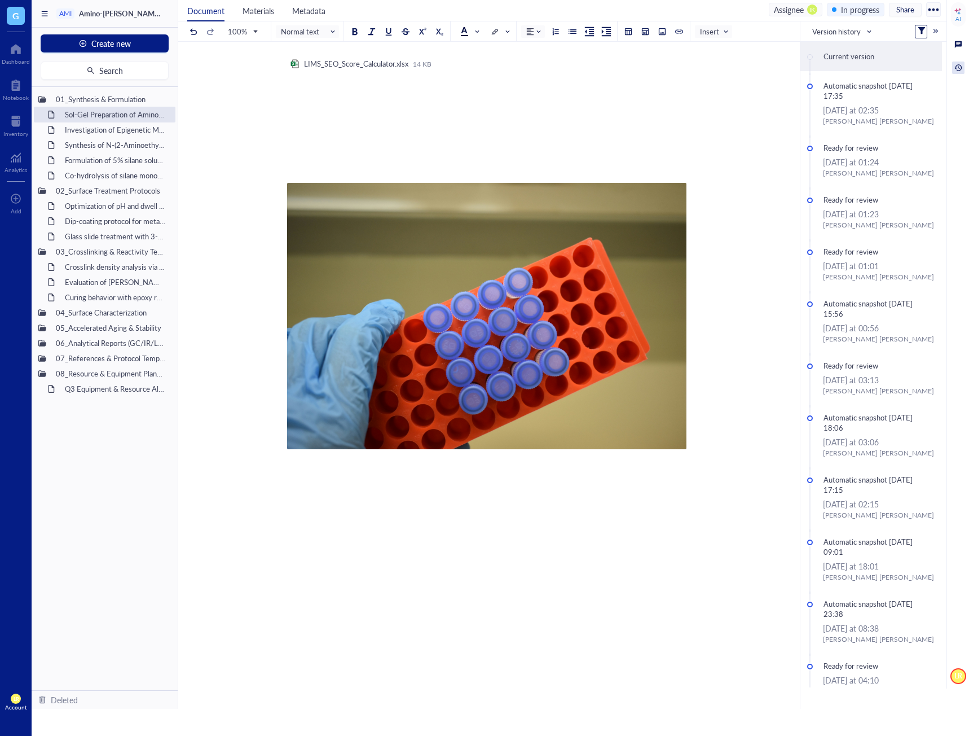
drag, startPoint x: 442, startPoint y: 461, endPoint x: 451, endPoint y: 461, distance: 9.0
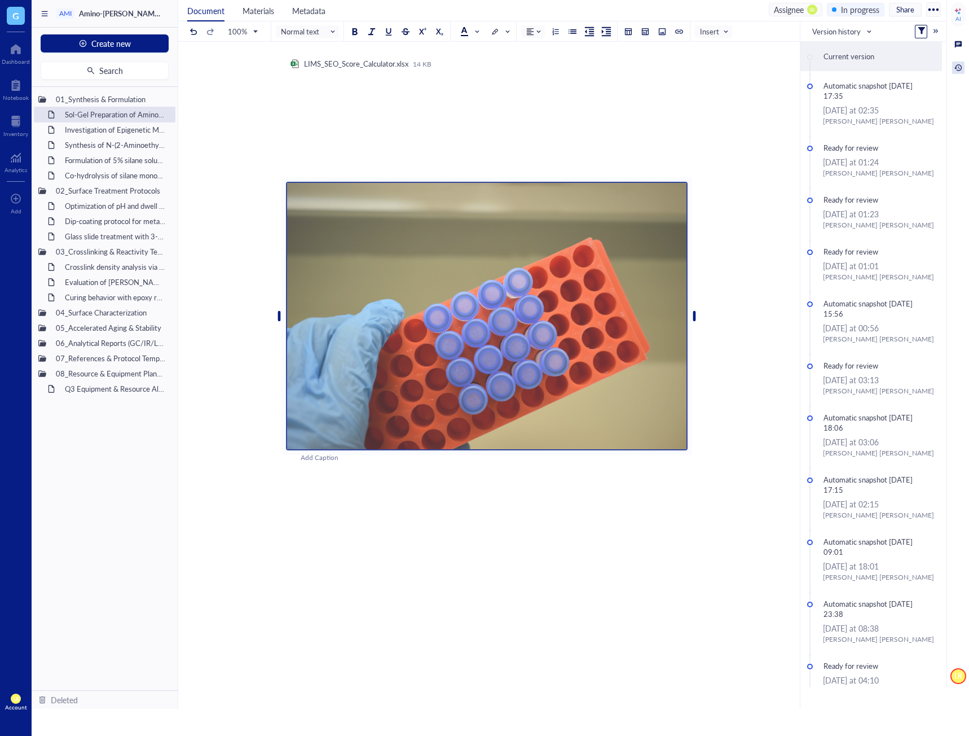
scroll to position [721, 0]
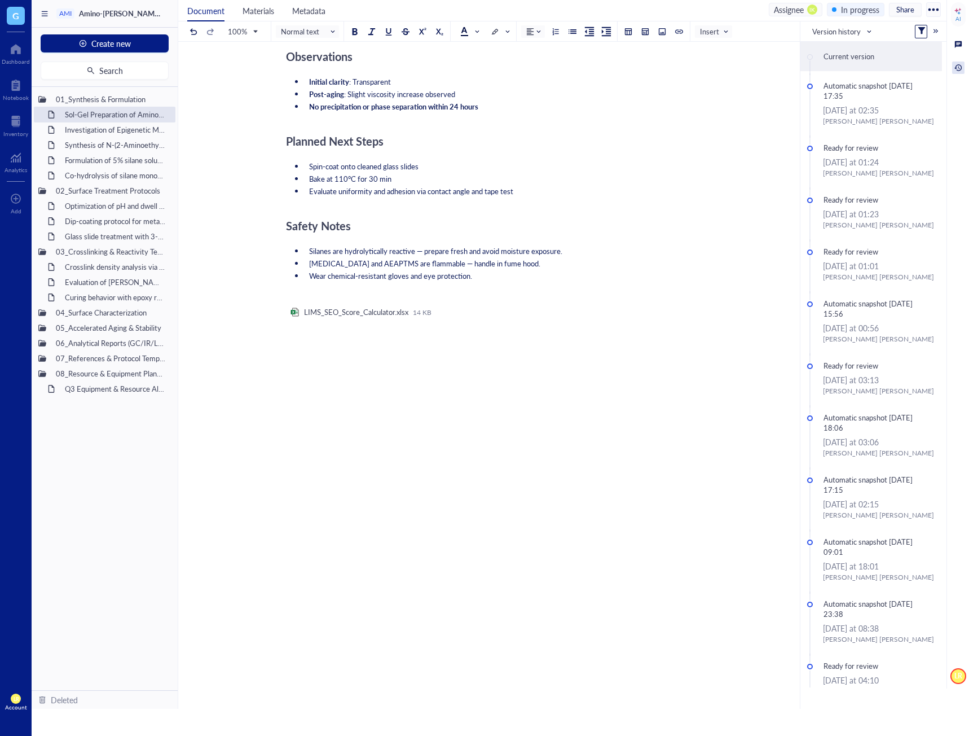
click at [367, 338] on div at bounding box center [487, 353] width 402 height 30
click at [450, 407] on div "Laura Rodriguez ﻿ Objective ﻿ ﻿ Purified OleT Enzyme Aliquot - Cytochrome P450 …" at bounding box center [487, 61] width 402 height 1344
click at [358, 339] on div at bounding box center [487, 353] width 402 height 30
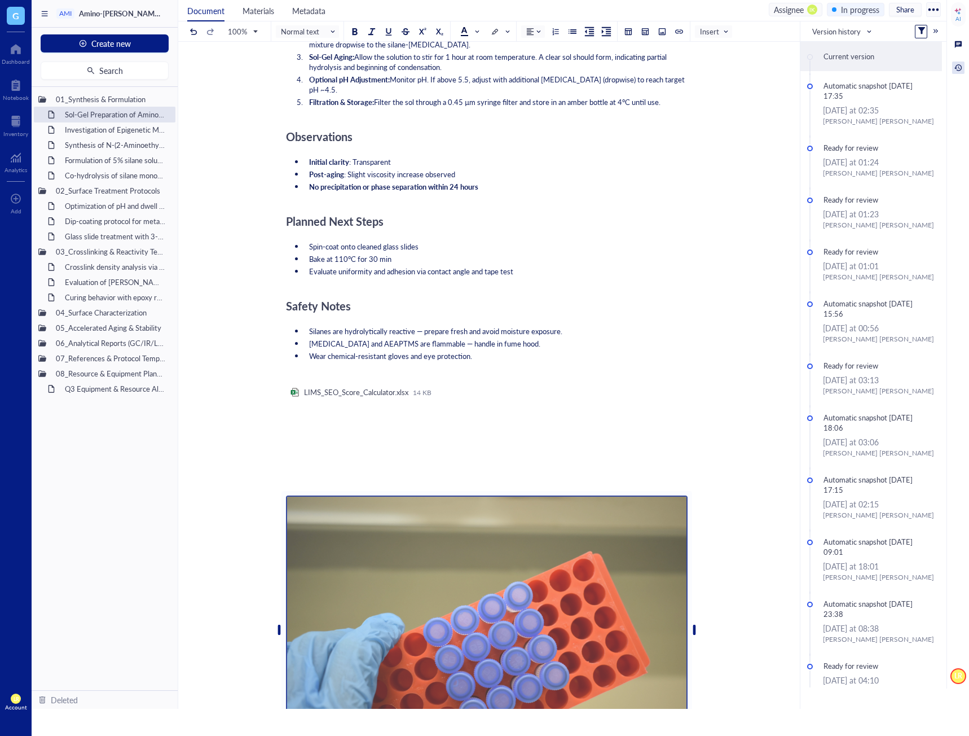
scroll to position [741, 0]
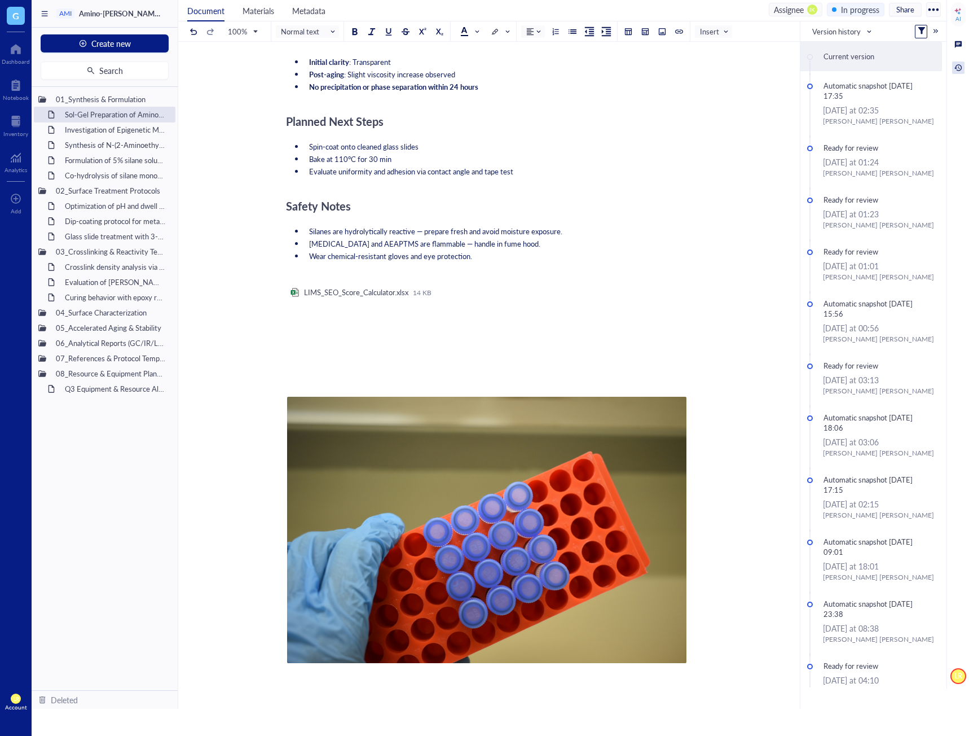
click at [521, 319] on div at bounding box center [487, 334] width 402 height 30
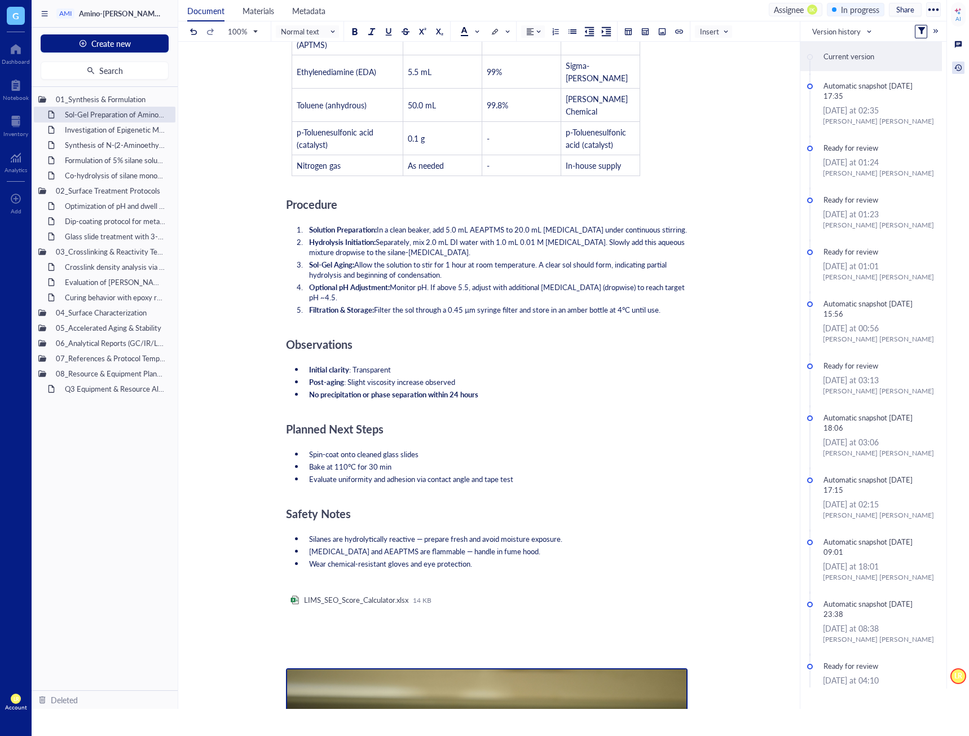
scroll to position [703, 0]
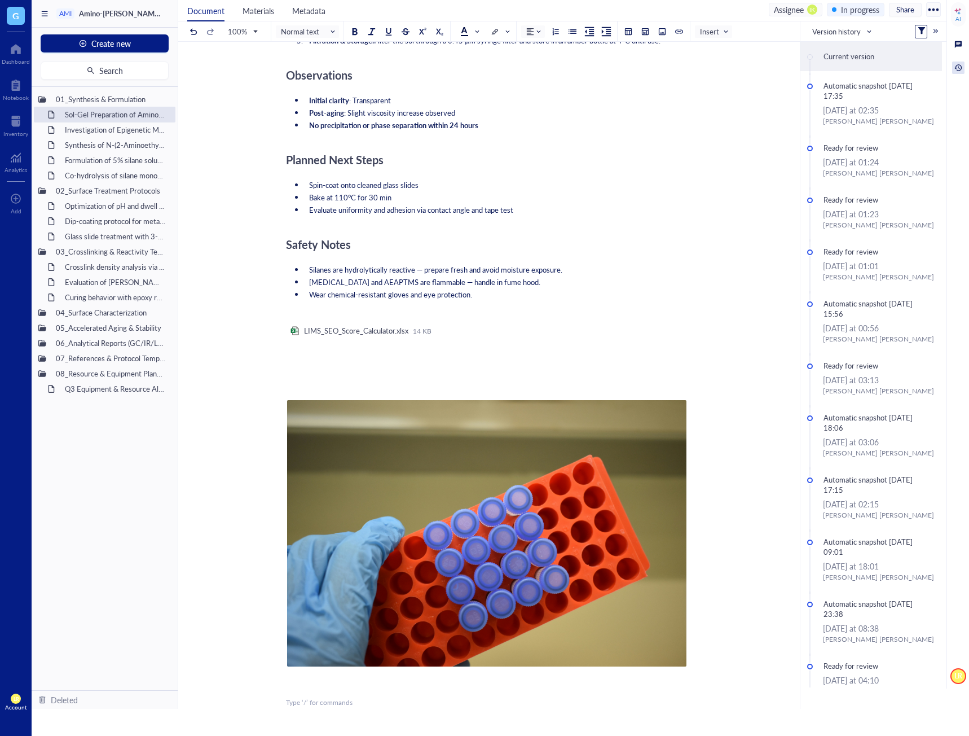
click at [447, 697] on div "﻿ Type ‘/’ for commands" at bounding box center [487, 702] width 402 height 10
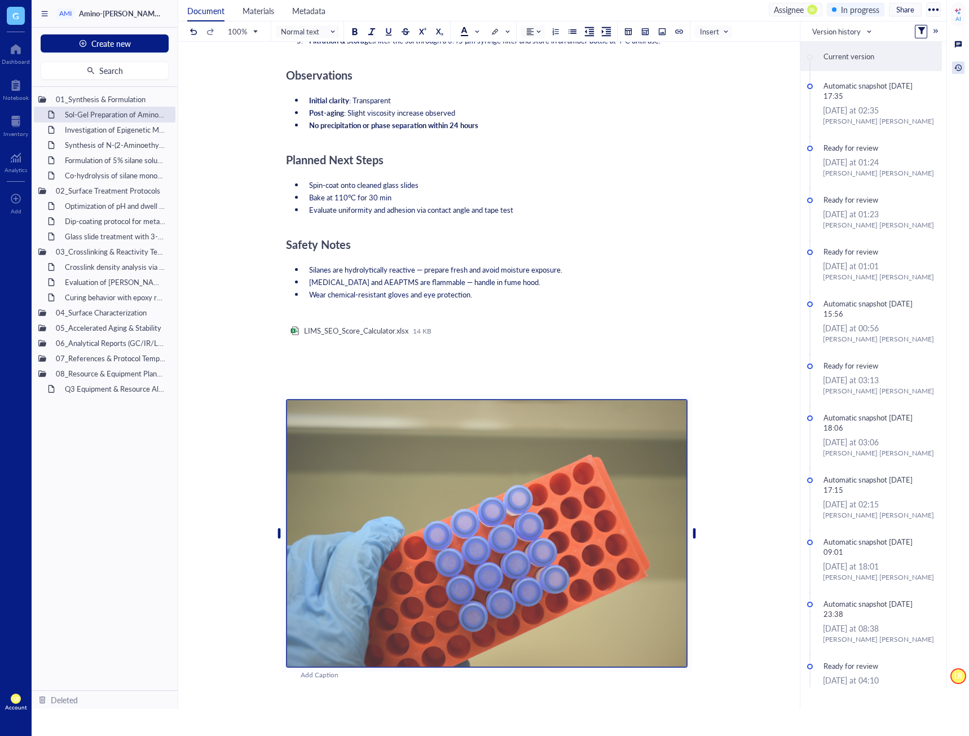
scroll to position [672, 0]
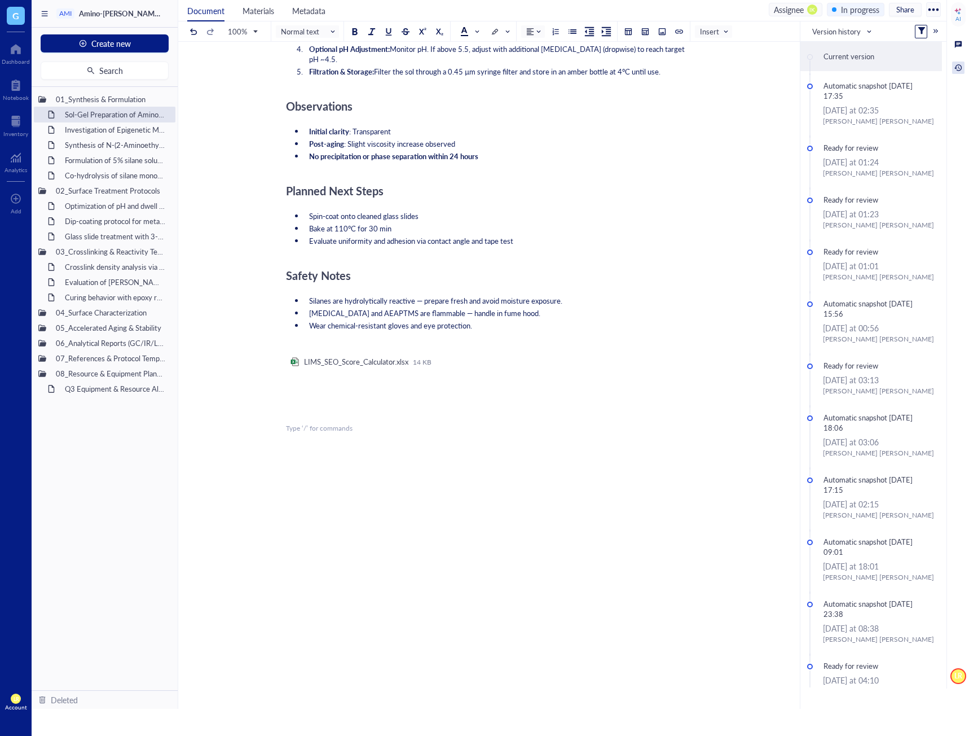
click at [598, 463] on div at bounding box center [487, 488] width 402 height 51
click at [520, 518] on div "﻿" at bounding box center [487, 523] width 402 height 10
click at [379, 391] on div at bounding box center [487, 403] width 402 height 30
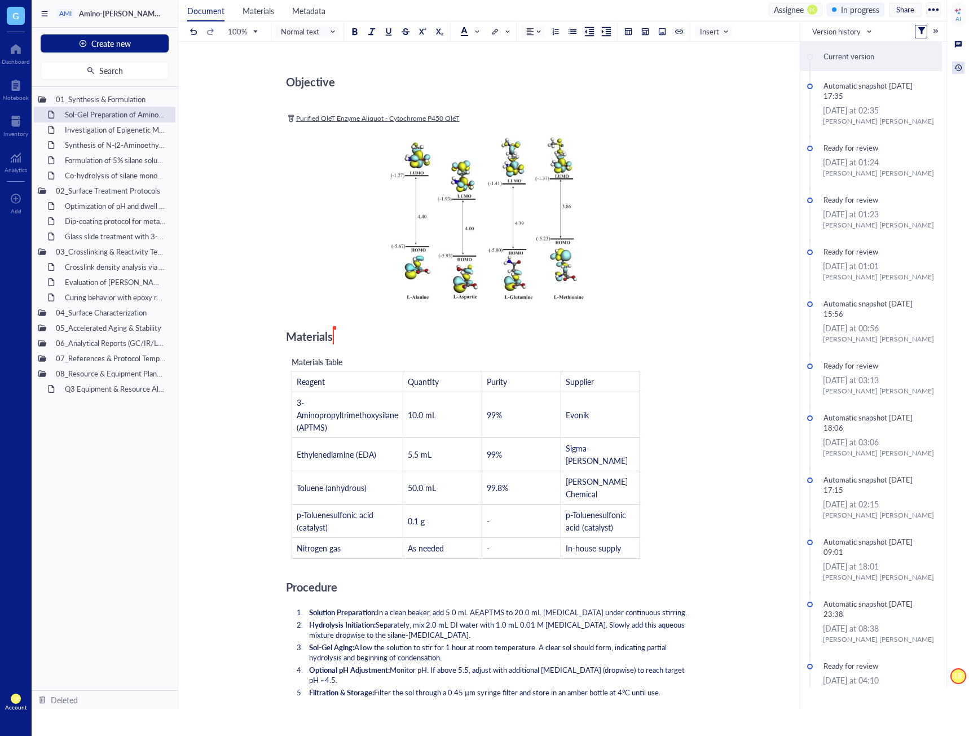
scroll to position [390, 0]
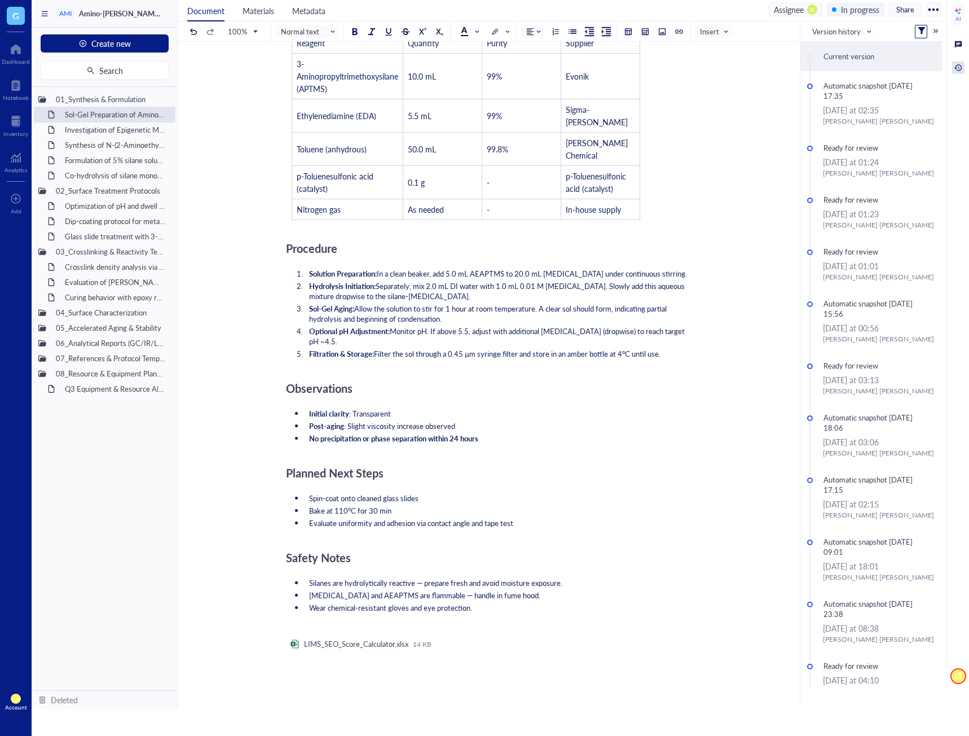
click at [297, 670] on div at bounding box center [487, 685] width 402 height 30
click at [628, 31] on div at bounding box center [628, 32] width 8 height 8
click at [665, 67] on td at bounding box center [666, 69] width 7 height 7
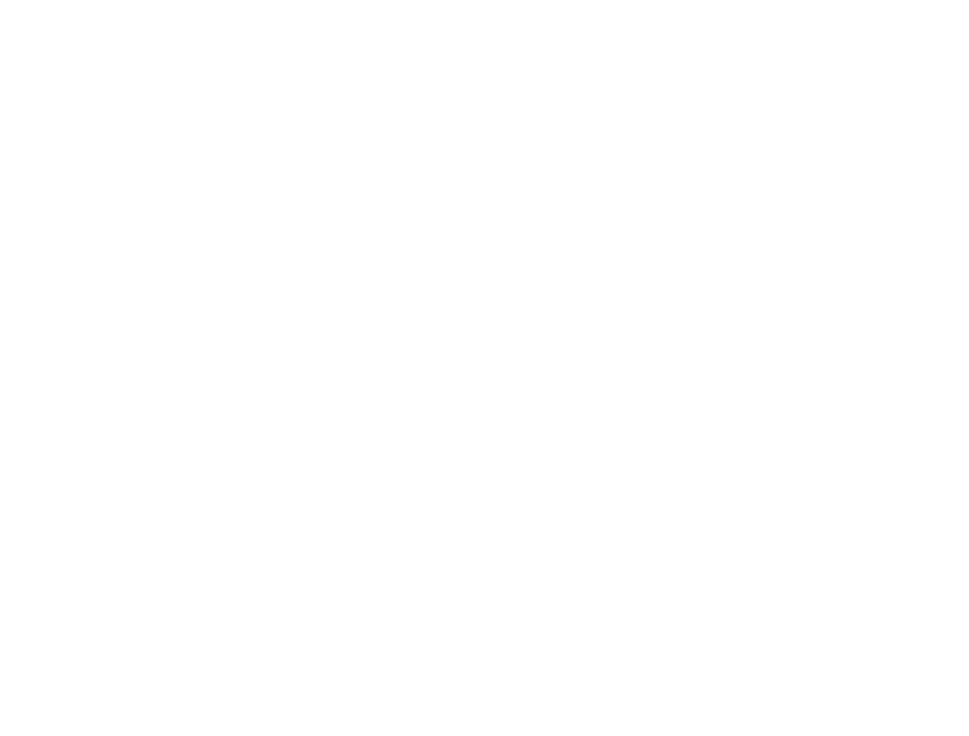
drag, startPoint x: 309, startPoint y: 102, endPoint x: 271, endPoint y: 76, distance: 46.0
click at [309, 102] on div at bounding box center [484, 368] width 969 height 736
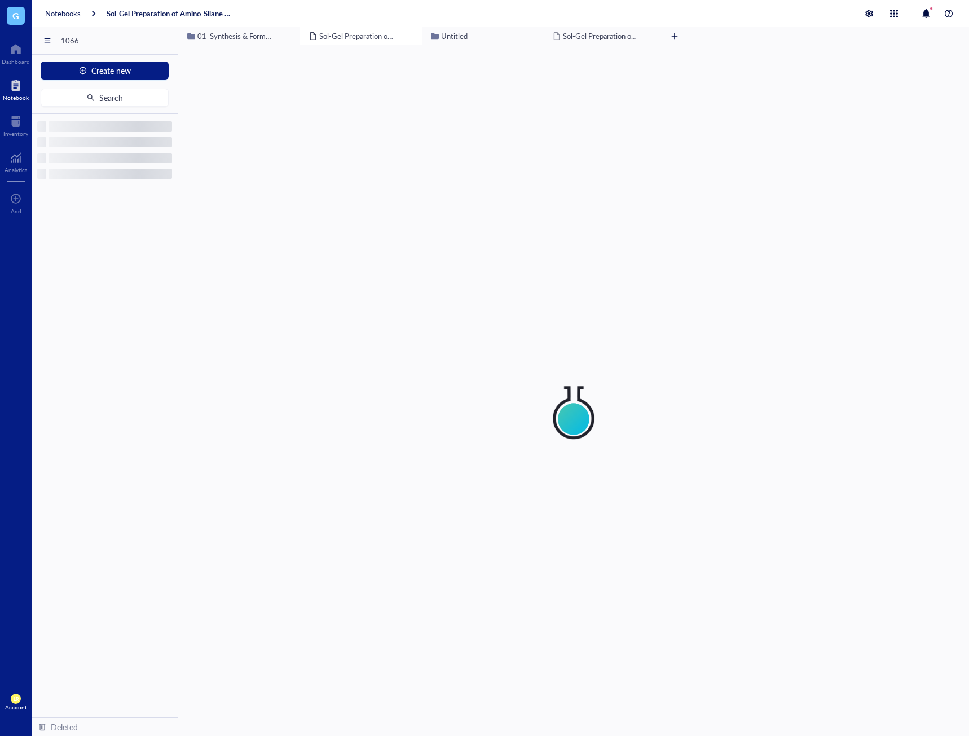
click at [12, 91] on div at bounding box center [16, 85] width 26 height 18
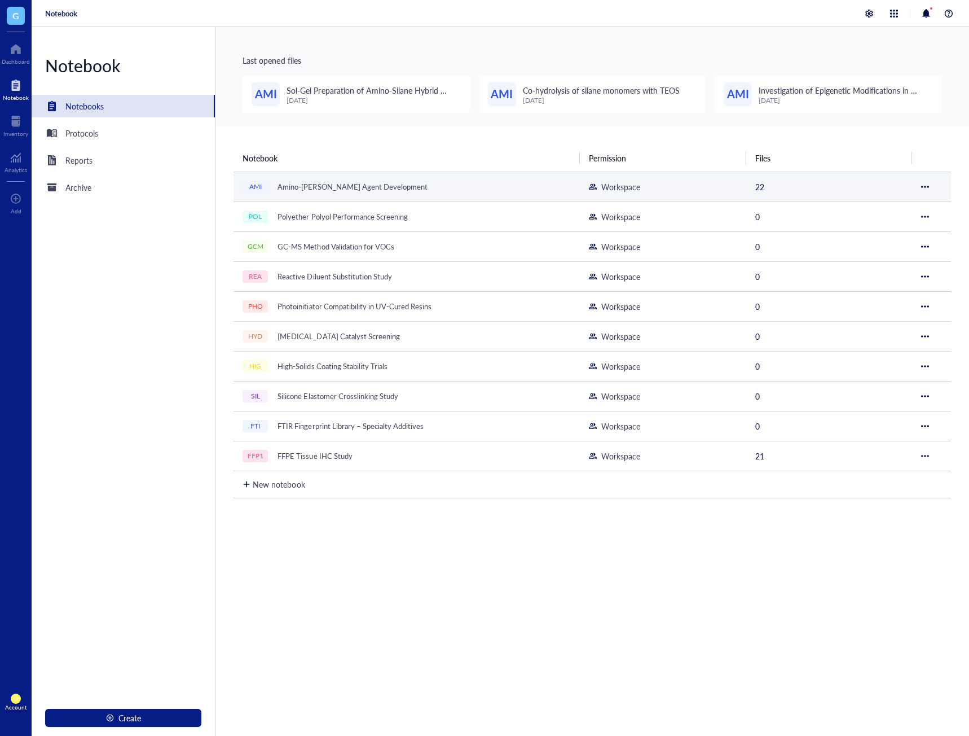
click at [331, 178] on td "AMI Amino-[PERSON_NAME] Agent Development" at bounding box center [407, 186] width 346 height 30
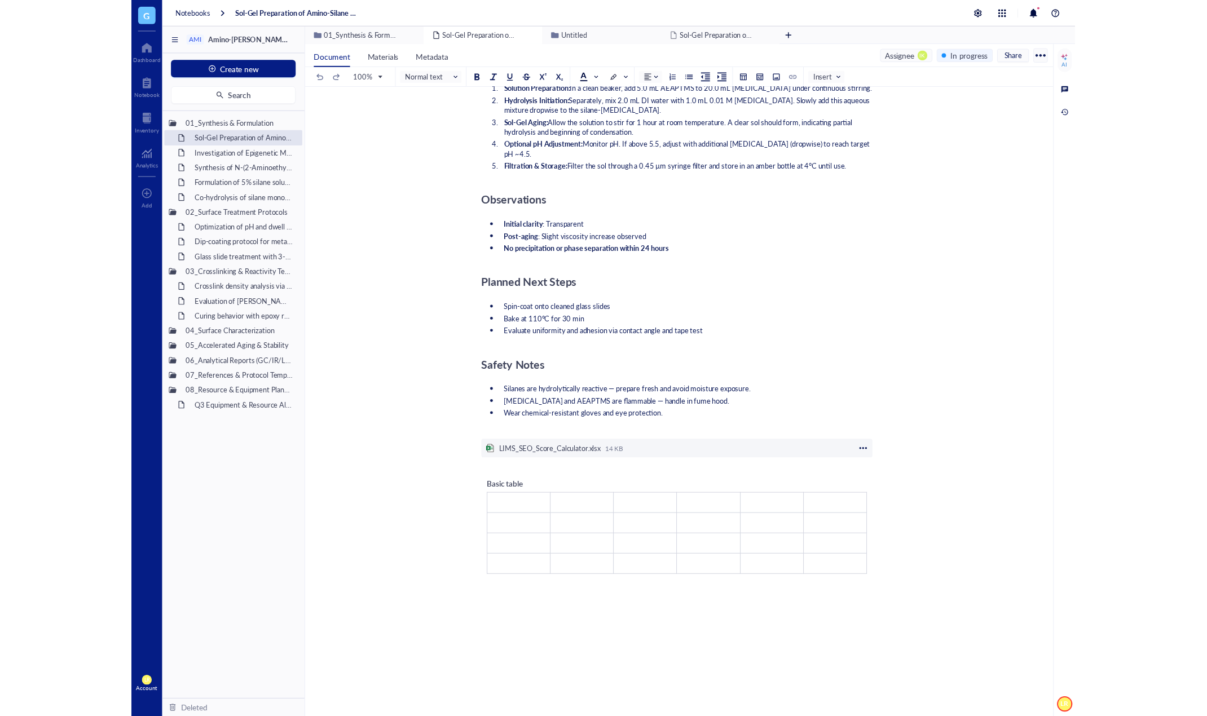
scroll to position [772, 0]
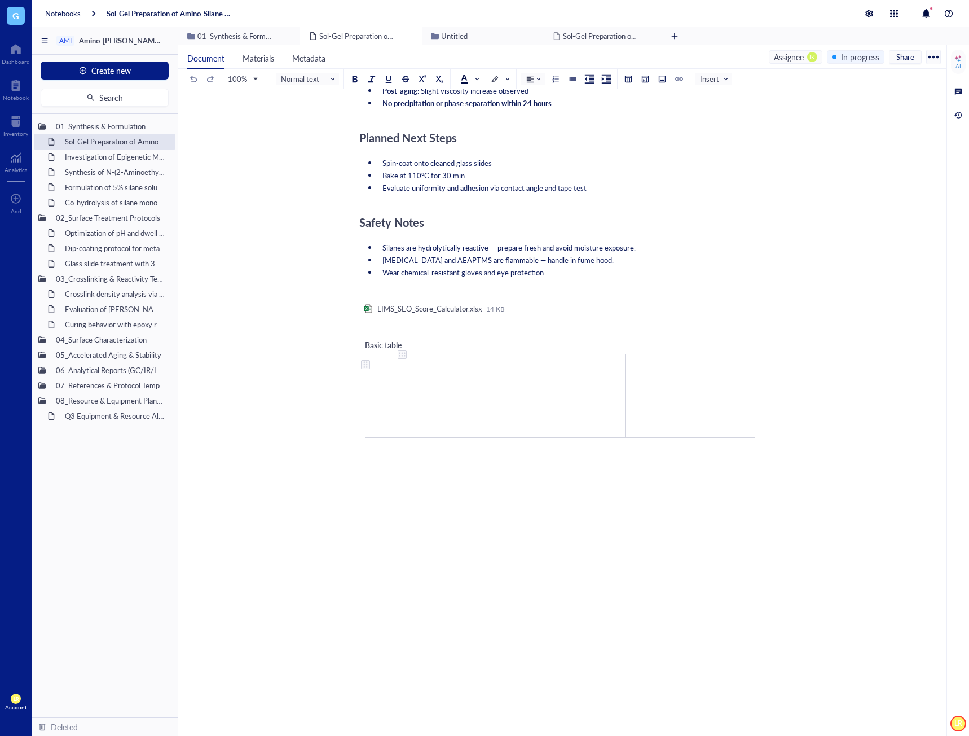
click at [404, 354] on td "﻿" at bounding box center [398, 364] width 65 height 21
click at [483, 495] on div at bounding box center [560, 505] width 402 height 20
click at [408, 395] on td "﻿" at bounding box center [400, 405] width 68 height 21
click at [569, 552] on div "﻿ Type ‘/’ for commands" at bounding box center [560, 557] width 402 height 10
click at [632, 354] on td "﻿" at bounding box center [662, 364] width 61 height 21
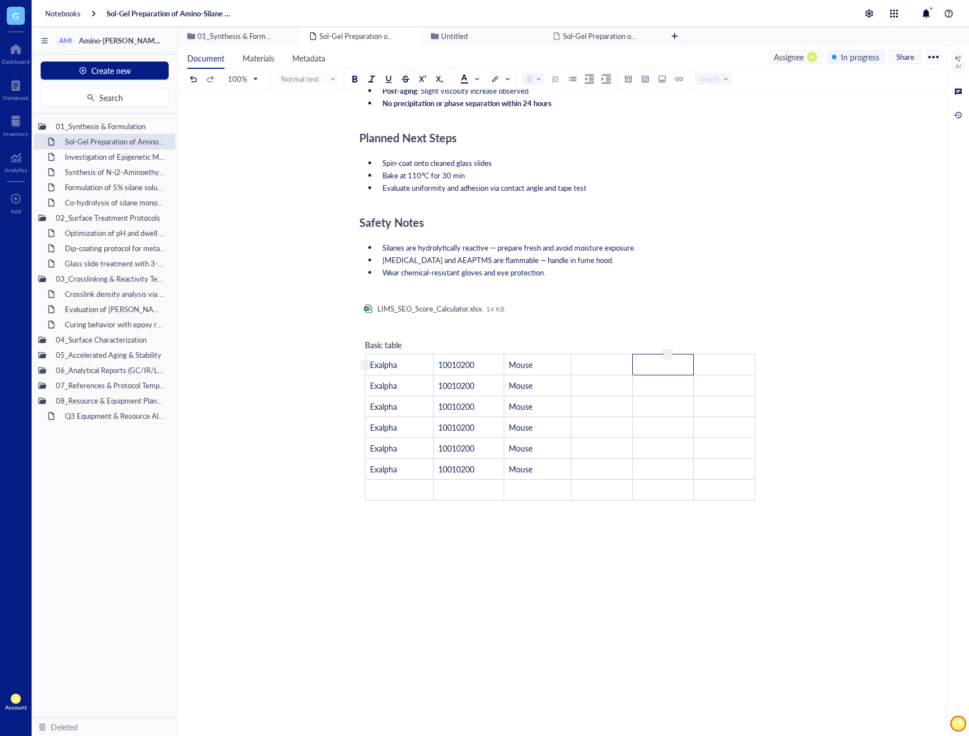
click at [607, 354] on td "﻿" at bounding box center [601, 364] width 61 height 21
click at [603, 583] on div at bounding box center [560, 608] width 402 height 51
click at [600, 416] on td "﻿" at bounding box center [602, 426] width 67 height 21
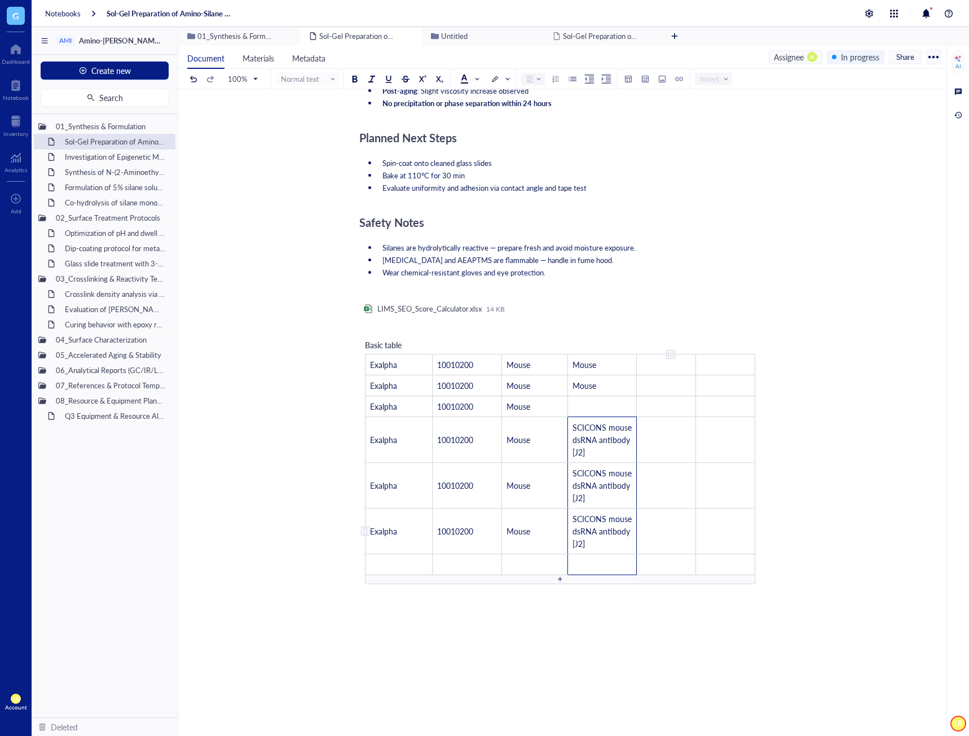
click at [681, 627] on div "﻿" at bounding box center [560, 632] width 402 height 10
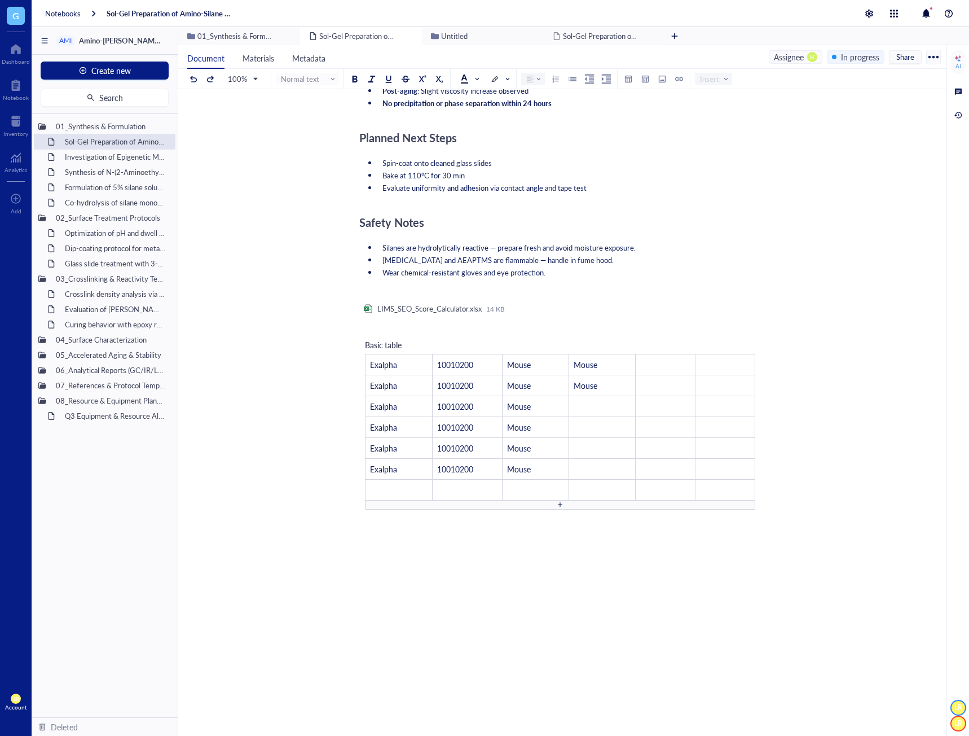
click at [668, 538] on div "Objective [PERSON_NAME] ﻿ ﻿ Purified OleT Enzyme Aliquot - Cytochrome P450 OleT…" at bounding box center [560, 124] width 402 height 1477
click at [448, 521] on div at bounding box center [560, 532] width 402 height 30
click at [466, 517] on div at bounding box center [560, 532] width 402 height 30
click at [473, 552] on div "﻿" at bounding box center [560, 557] width 402 height 10
click at [755, 399] on div "Basic table Exalpha 10010200 Mouse Mouse ﻿ ﻿ Exalpha 10010200 Mouse Mouse ﻿ ﻿ E…" at bounding box center [560, 424] width 402 height 182
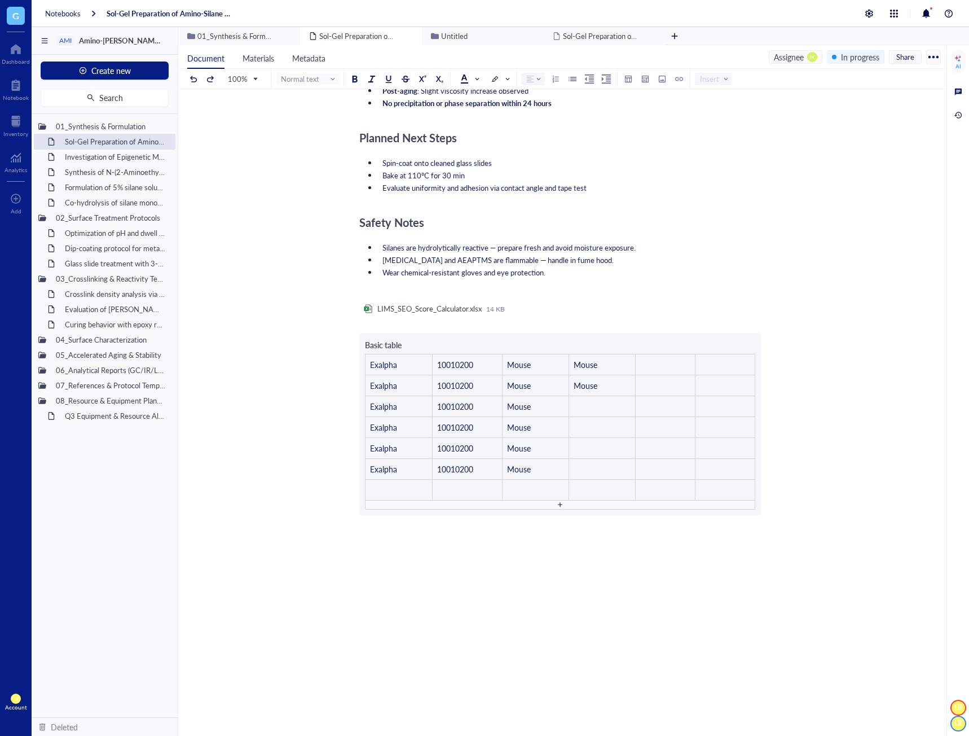
click at [756, 399] on div "Objective [PERSON_NAME] ﻿ ﻿ Purified OleT Enzyme Aliquot - Cytochrome P450 OleT…" at bounding box center [560, 124] width 402 height 1477
click at [746, 399] on div "Objective [PERSON_NAME] ﻿ ﻿ Purified OleT Enzyme Aliquot - Cytochrome P450 OleT…" at bounding box center [560, 124] width 402 height 1477
click at [569, 479] on div "Objective [PERSON_NAME] ﻿ ﻿ Purified OleT Enzyme Aliquot - Cytochrome P450 OleT…" at bounding box center [560, 124] width 402 height 1477
click at [558, 479] on div "Objective [PERSON_NAME] ﻿ ﻿ Purified OleT Enzyme Aliquot - Cytochrome P450 OleT…" at bounding box center [560, 124] width 402 height 1477
click at [557, 522] on div at bounding box center [560, 532] width 402 height 30
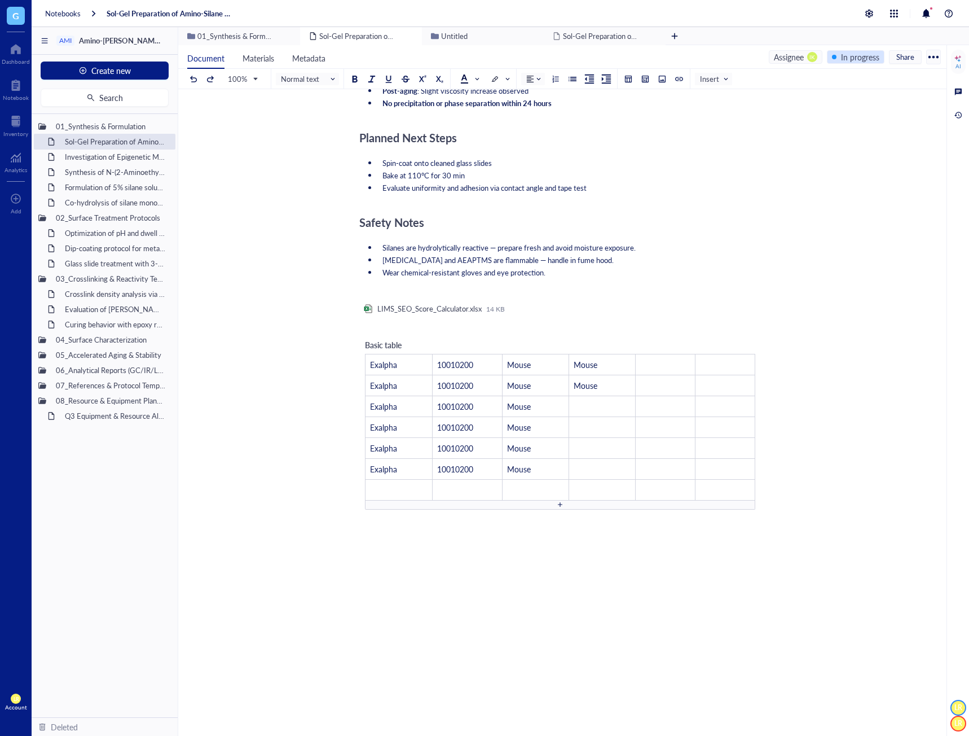
click at [834, 61] on div "In progress" at bounding box center [856, 57] width 58 height 14
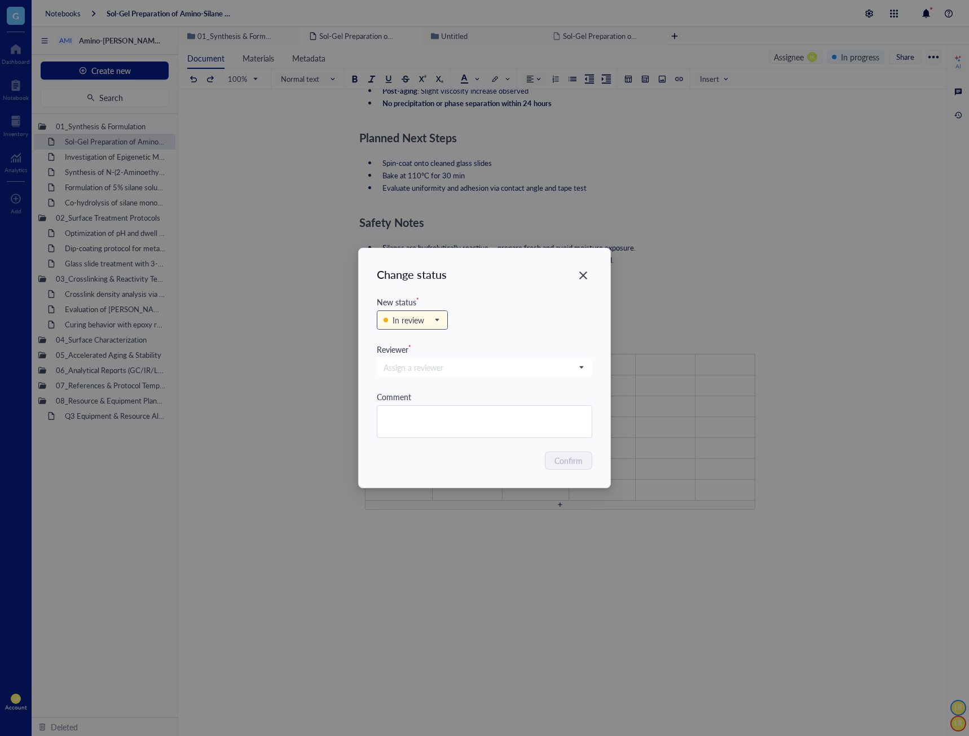
click at [421, 324] on div "In review" at bounding box center [409, 320] width 32 height 12
click at [503, 334] on div "In review Backlog In progress In review Complete" at bounding box center [484, 325] width 215 height 35
click at [503, 373] on input "search" at bounding box center [480, 367] width 192 height 17
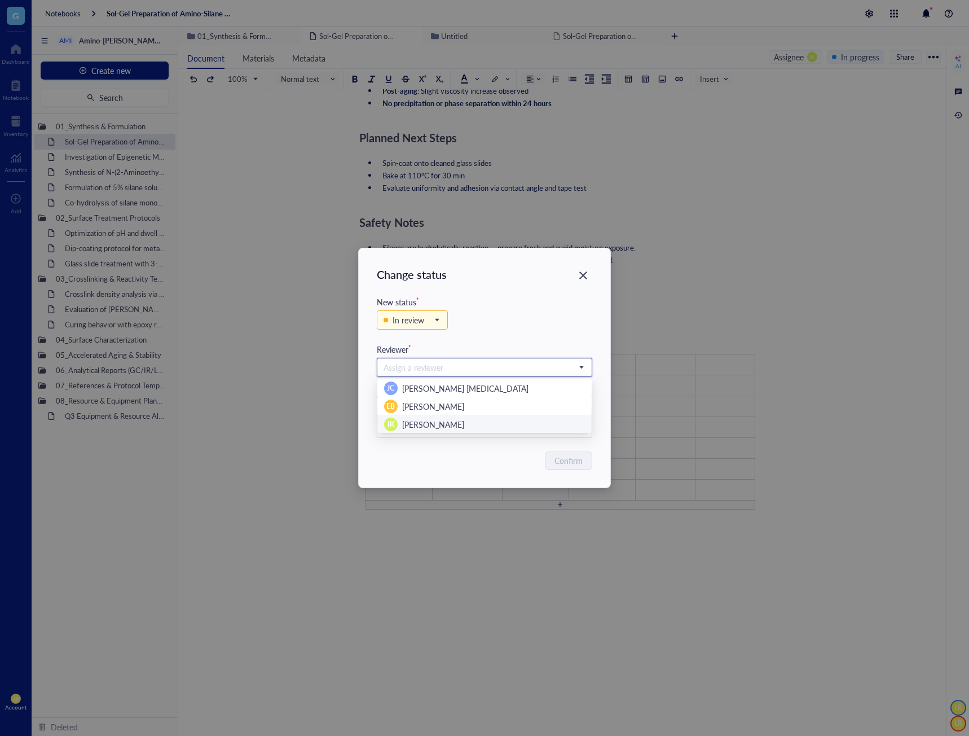
click at [499, 427] on div "IK [PERSON_NAME]" at bounding box center [484, 424] width 201 height 14
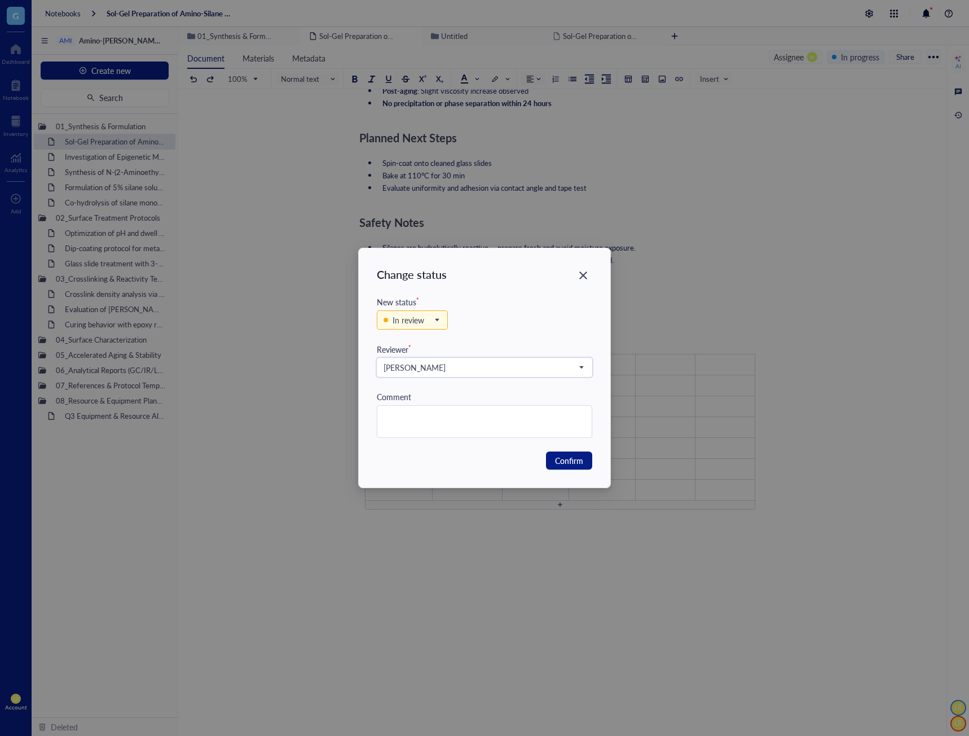
drag, startPoint x: 495, startPoint y: 469, endPoint x: 508, endPoint y: 471, distance: 12.5
click at [495, 470] on div "Change status New status * In review Backlog In progress In review Complete Rev…" at bounding box center [485, 367] width 252 height 239
click at [566, 464] on span "Confirm" at bounding box center [569, 460] width 28 height 12
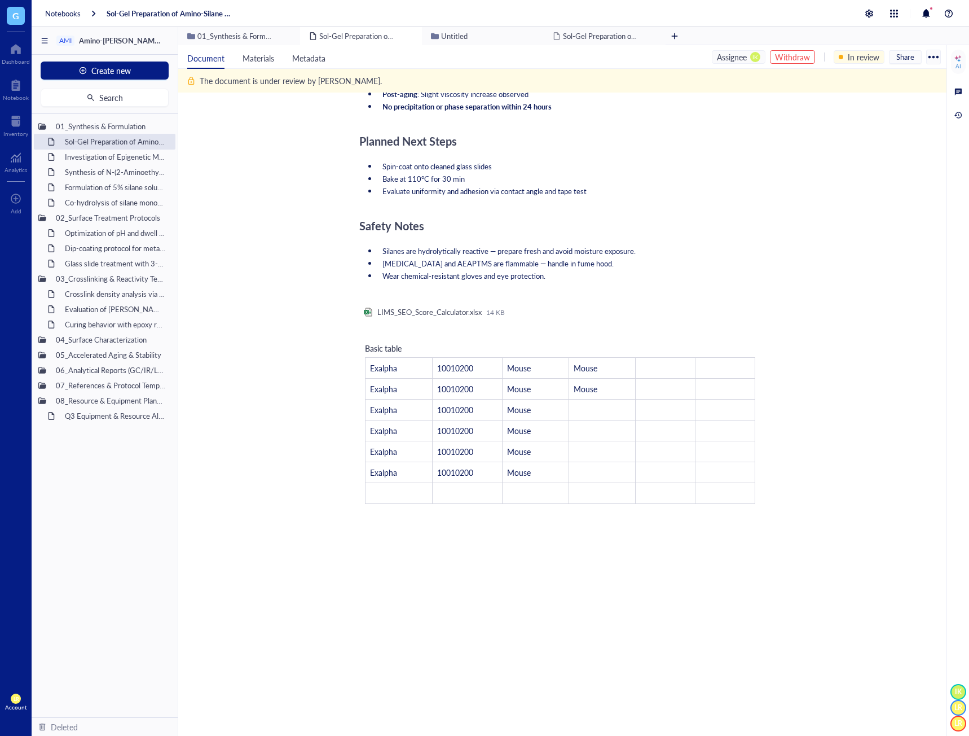
click at [648, 459] on div "Objective [PERSON_NAME] ﻿ [PERSON_NAME] ﻿ ﻿ Purified OleT Enzyme Aliquot - Cyto…" at bounding box center [560, 123] width 402 height 1468
click at [689, 452] on div "Objective [PERSON_NAME] ﻿ [PERSON_NAME] ﻿ ﻿ Purified OleT Enzyme Aliquot - Cyto…" at bounding box center [560, 123] width 402 height 1468
click at [655, 390] on div "Objective [PERSON_NAME] ﻿ [PERSON_NAME] ﻿ ﻿ Purified OleT Enzyme Aliquot - Cyto…" at bounding box center [560, 123] width 402 height 1468
click at [583, 474] on div "Objective [PERSON_NAME] ﻿ [PERSON_NAME] ﻿ ﻿ Purified OleT Enzyme Aliquot - Cyto…" at bounding box center [560, 123] width 402 height 1468
click at [470, 297] on div "Objective [PERSON_NAME] ﻿ [PERSON_NAME] ﻿ ﻿ Purified OleT Enzyme Aliquot - Cyto…" at bounding box center [560, 123] width 402 height 1468
